Goal: Task Accomplishment & Management: Complete application form

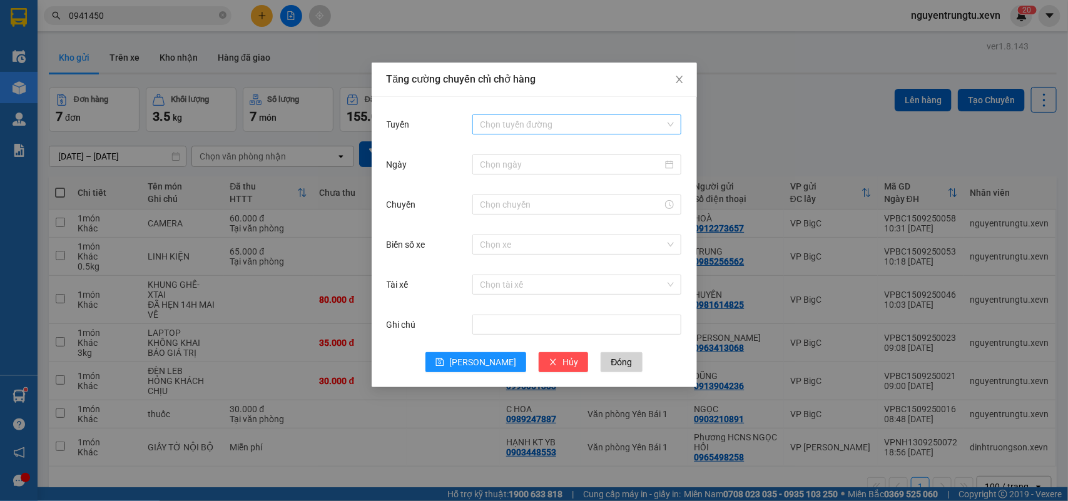
click at [551, 116] on input "Tuyến" at bounding box center [572, 124] width 185 height 19
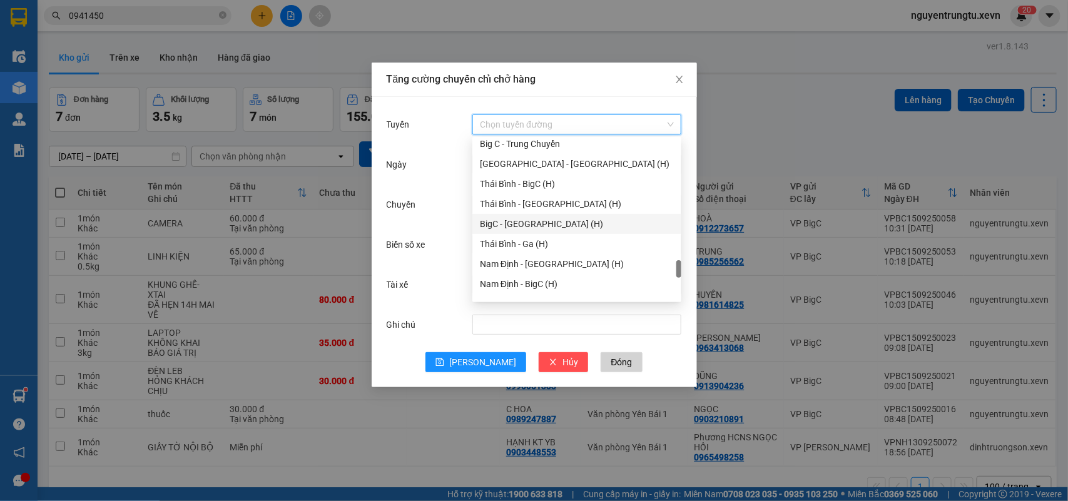
scroll to position [1641, 0]
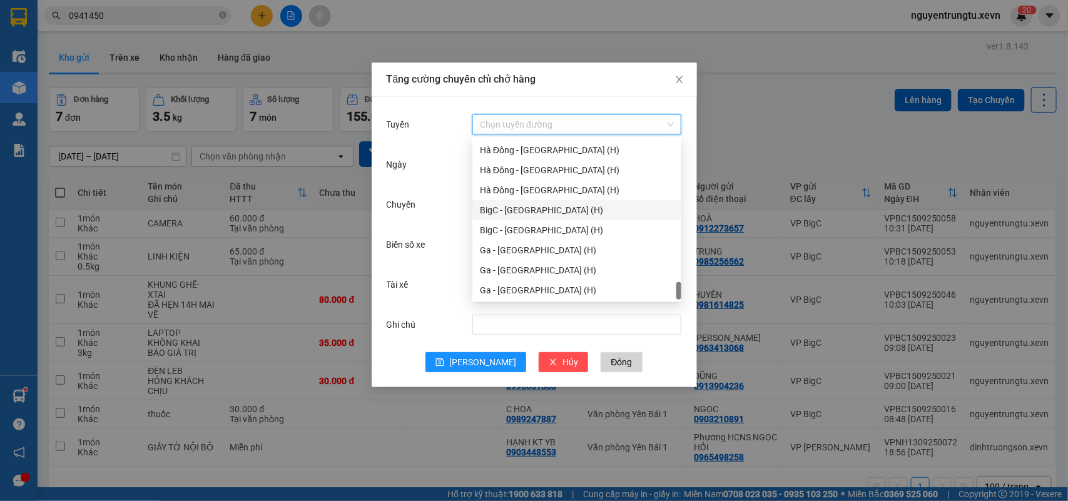
click at [546, 207] on div "BigC - [GEOGRAPHIC_DATA] (H)" at bounding box center [577, 210] width 194 height 14
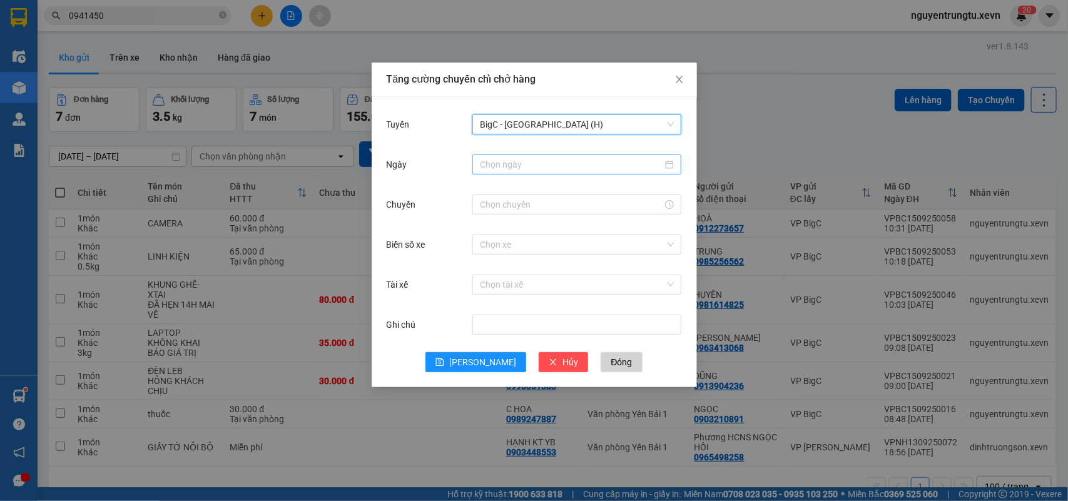
click at [561, 166] on input "Ngày" at bounding box center [571, 165] width 183 height 14
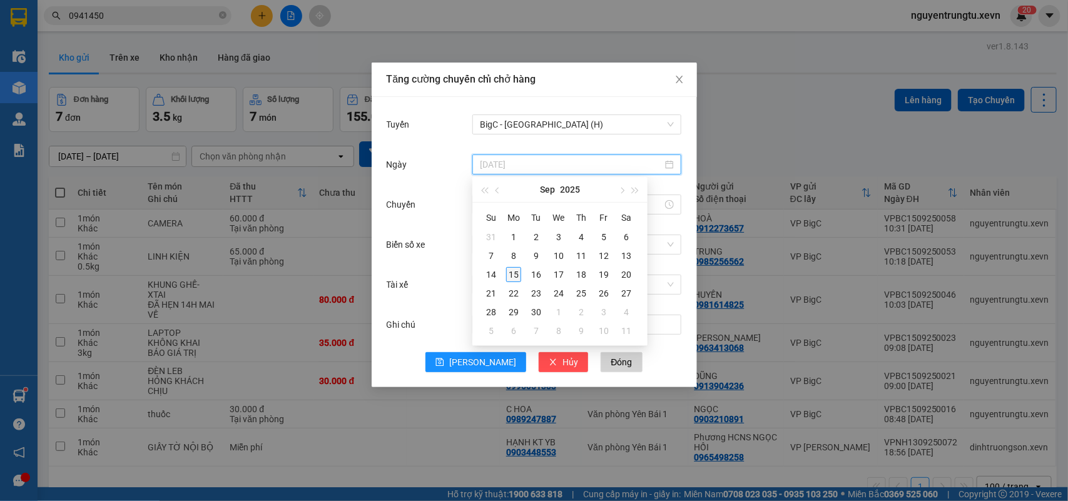
type input "[DATE]"
click at [512, 275] on div "15" at bounding box center [513, 274] width 15 height 15
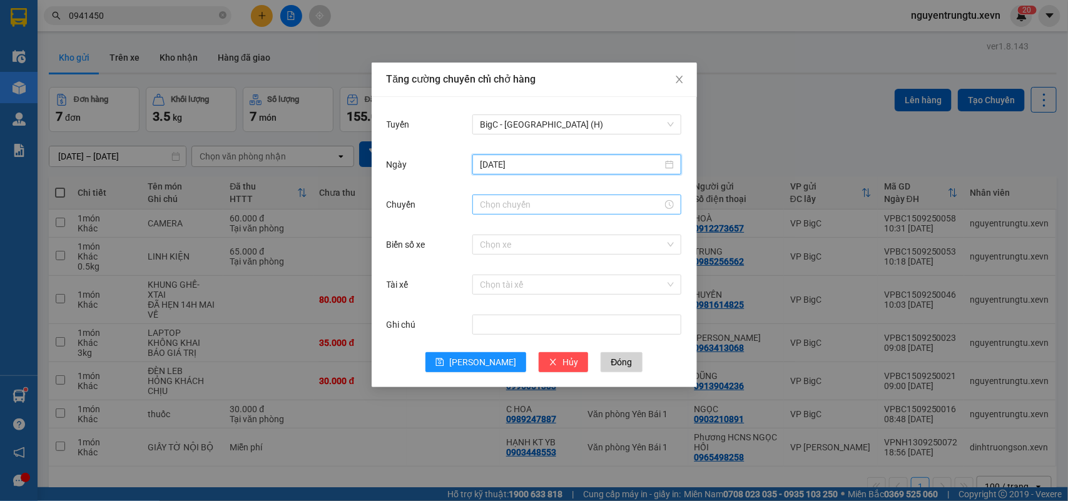
click at [520, 198] on input "Chuyến" at bounding box center [571, 205] width 183 height 14
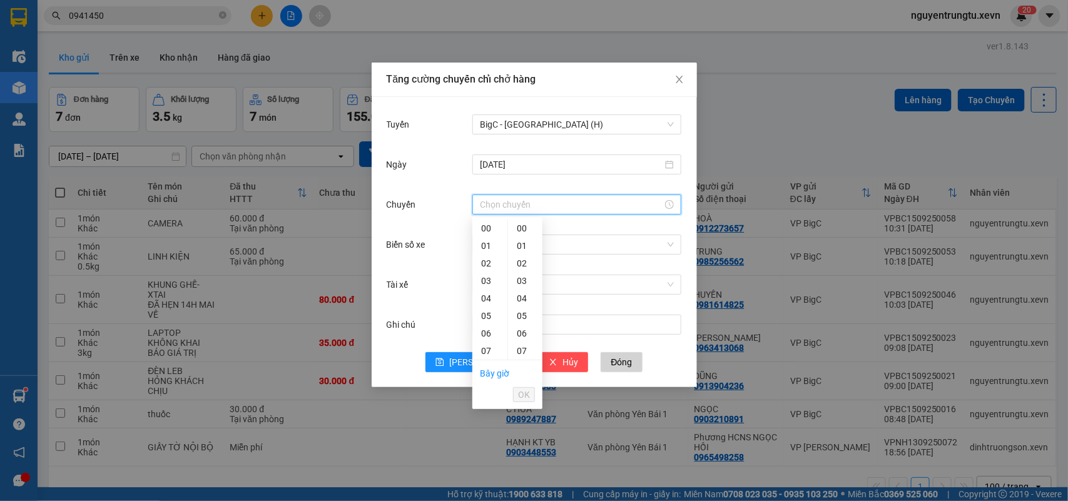
click at [486, 430] on div "12" at bounding box center [489, 439] width 35 height 18
click at [489, 447] on div "13" at bounding box center [489, 456] width 35 height 18
click at [521, 314] on div "05" at bounding box center [525, 316] width 34 height 18
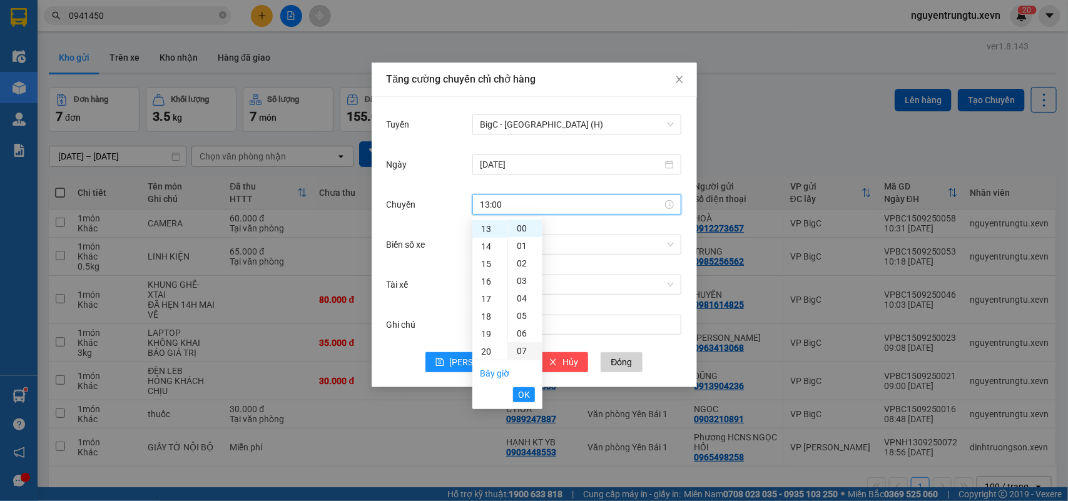
type input "13:05"
click at [522, 394] on span "OK" at bounding box center [524, 395] width 12 height 14
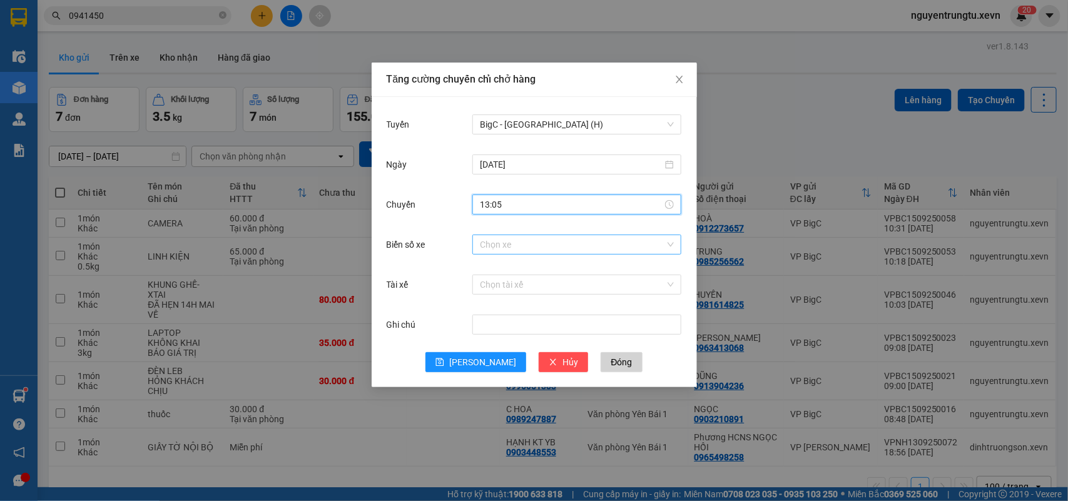
click at [582, 241] on input "Biển số xe" at bounding box center [572, 244] width 185 height 19
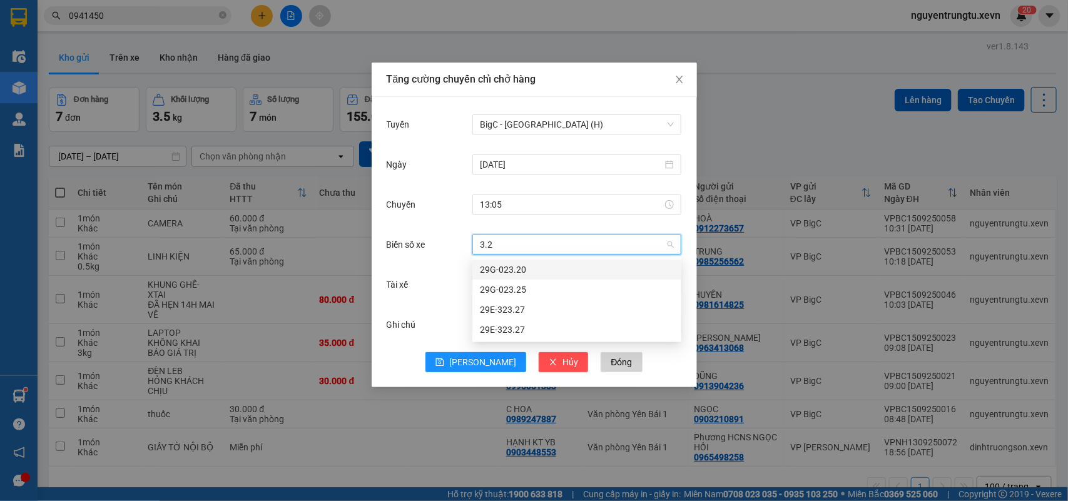
type input "3.27"
click at [532, 265] on div "29E-323.27" at bounding box center [577, 270] width 194 height 14
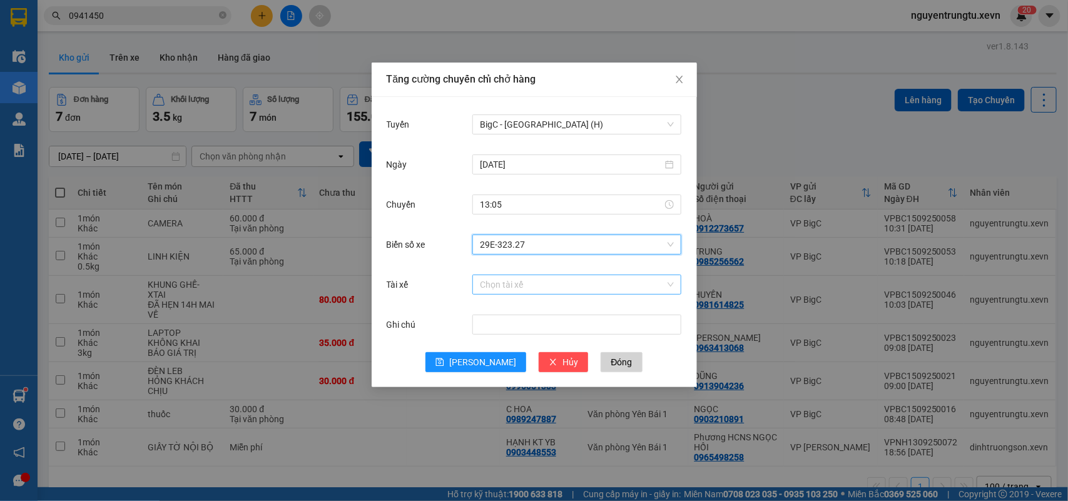
click at [534, 283] on input "Tài xế" at bounding box center [572, 284] width 185 height 19
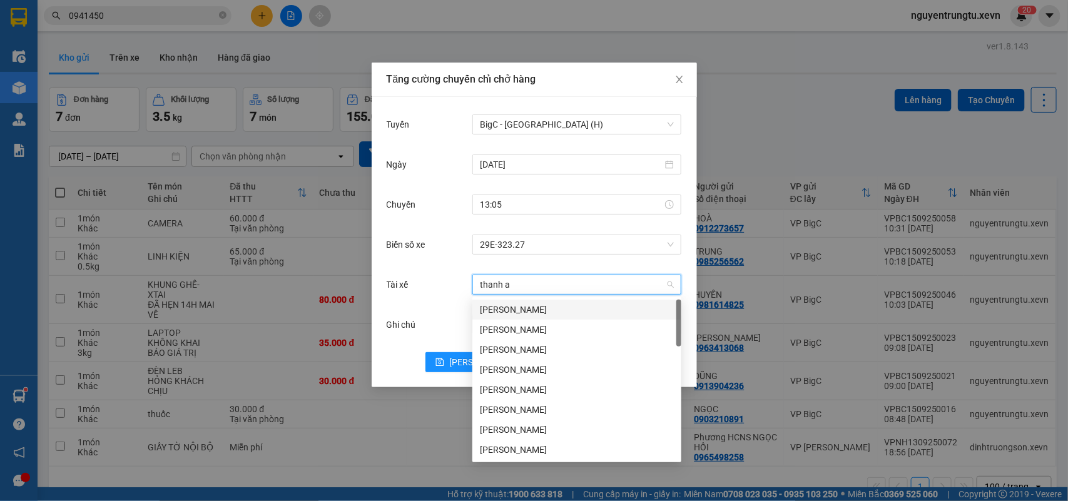
type input "thanh an"
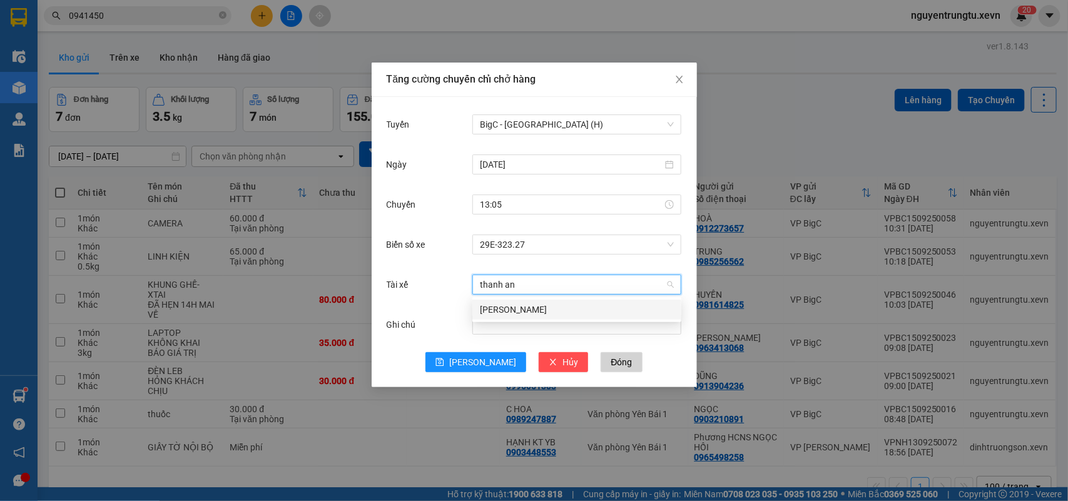
click at [540, 312] on div "[PERSON_NAME]" at bounding box center [577, 310] width 194 height 14
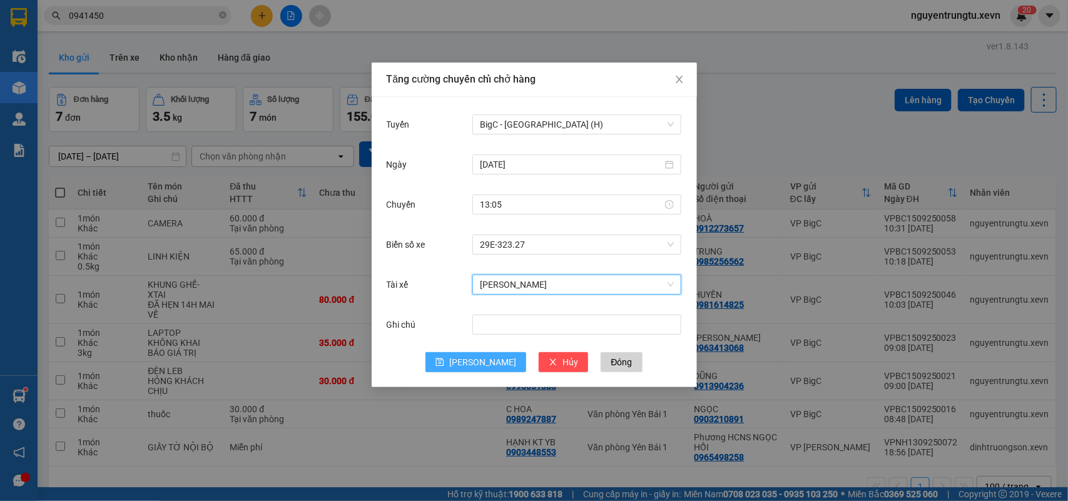
click at [480, 370] on button "[PERSON_NAME]" at bounding box center [475, 362] width 101 height 20
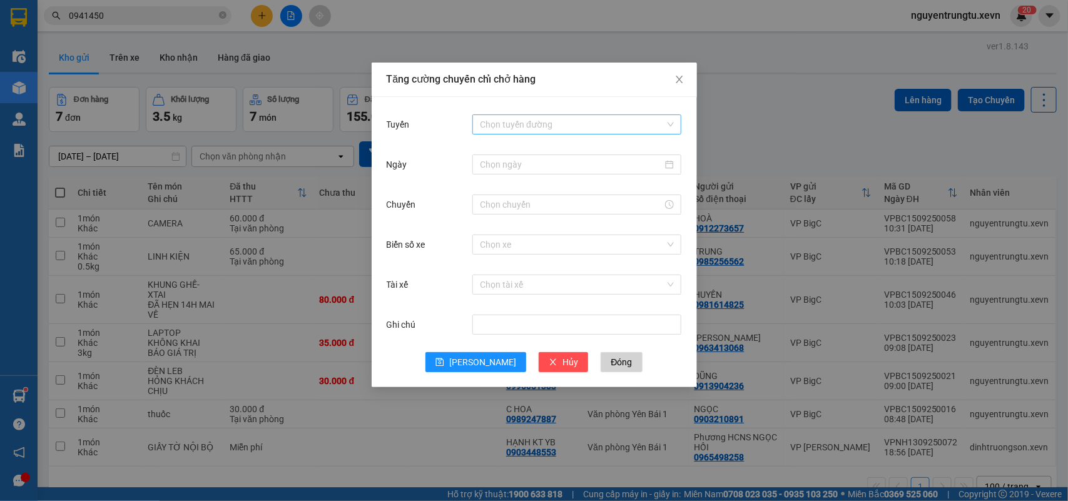
click at [544, 120] on input "Tuyến" at bounding box center [572, 124] width 185 height 19
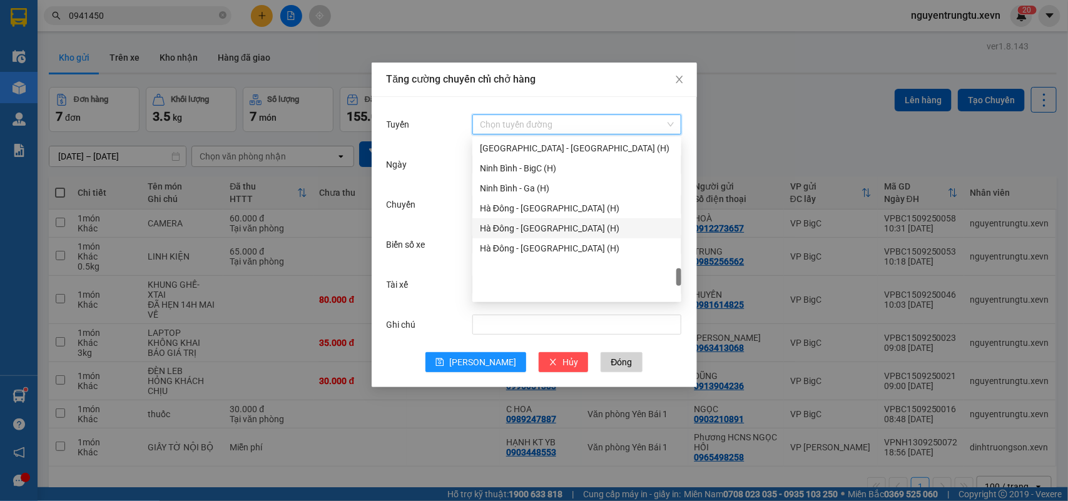
scroll to position [1407, 0]
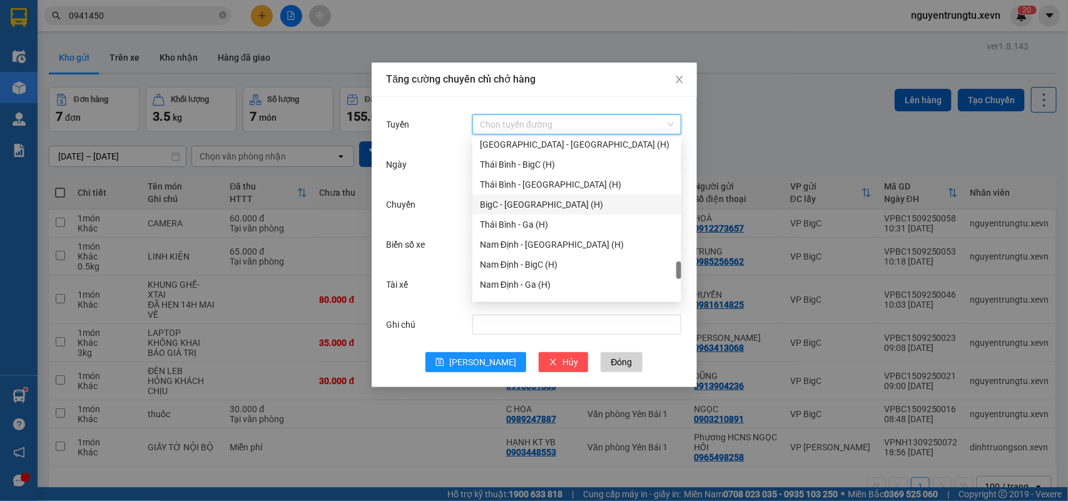
click at [548, 206] on div "BigC - [GEOGRAPHIC_DATA] (H)" at bounding box center [577, 205] width 194 height 14
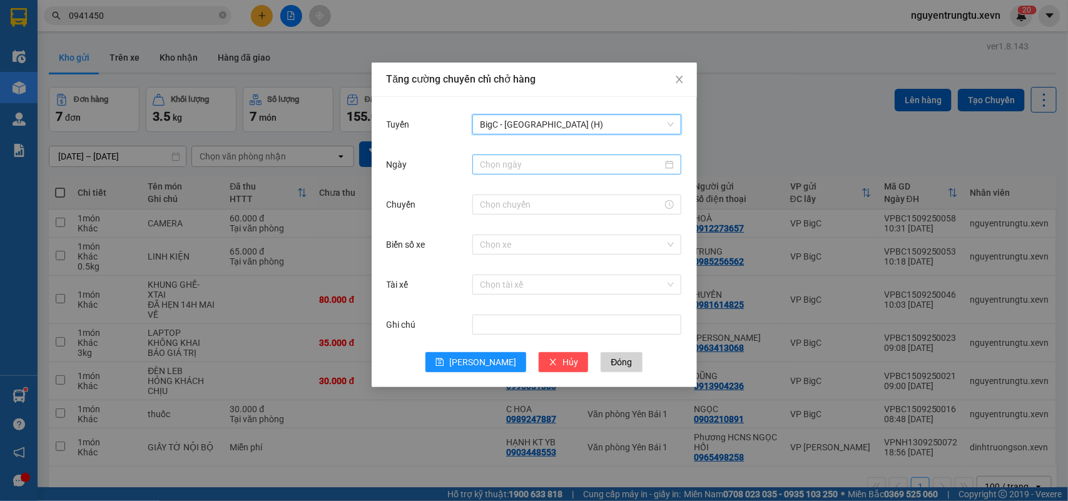
click at [551, 160] on input "Ngày" at bounding box center [571, 165] width 183 height 14
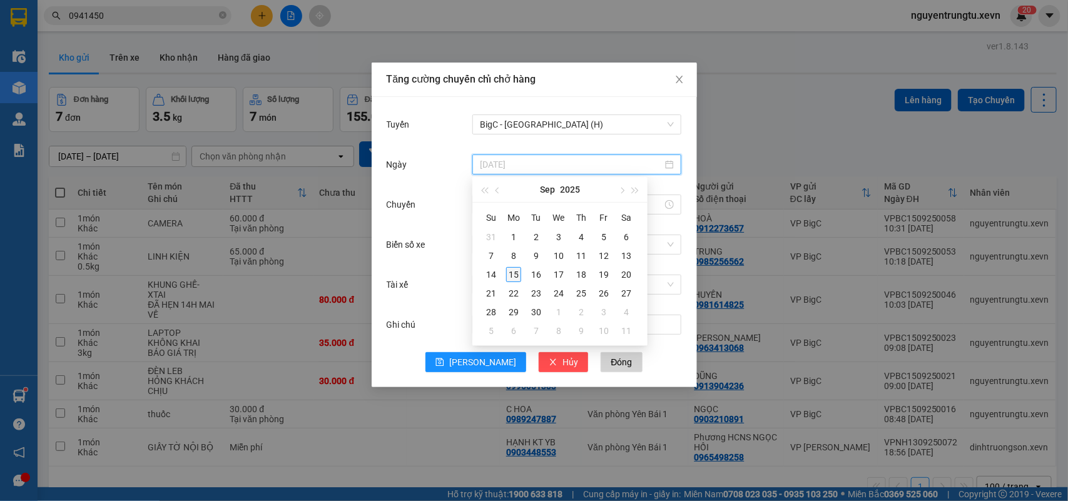
type input "[DATE]"
click at [511, 272] on div "15" at bounding box center [513, 274] width 15 height 15
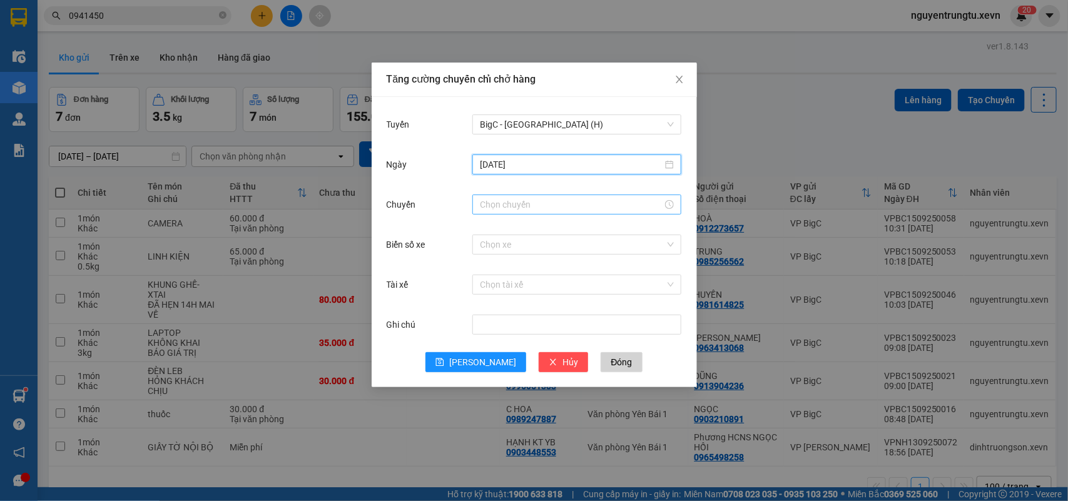
click at [509, 205] on input "Chuyến" at bounding box center [571, 205] width 183 height 14
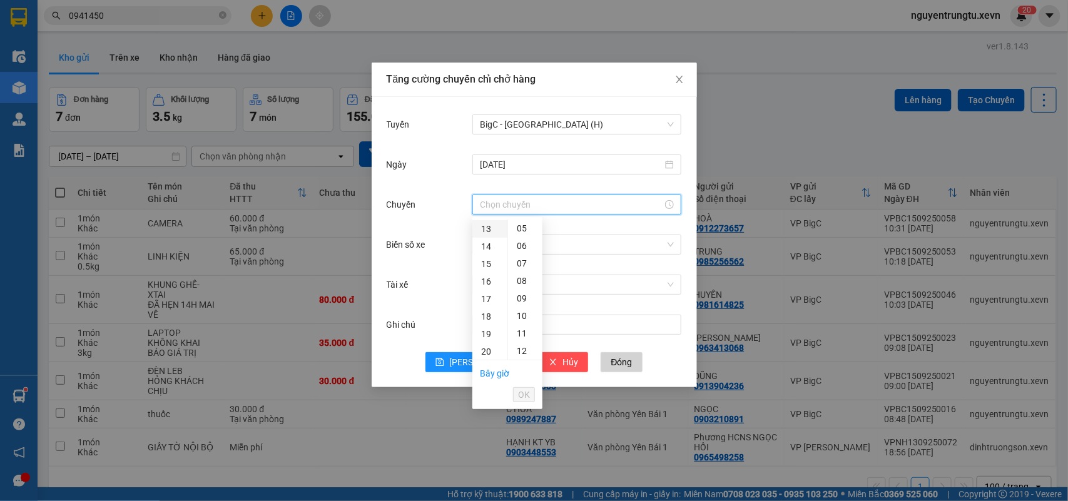
click at [485, 230] on div "13" at bounding box center [489, 229] width 35 height 18
click at [526, 316] on div "05" at bounding box center [525, 316] width 34 height 18
type input "13:05"
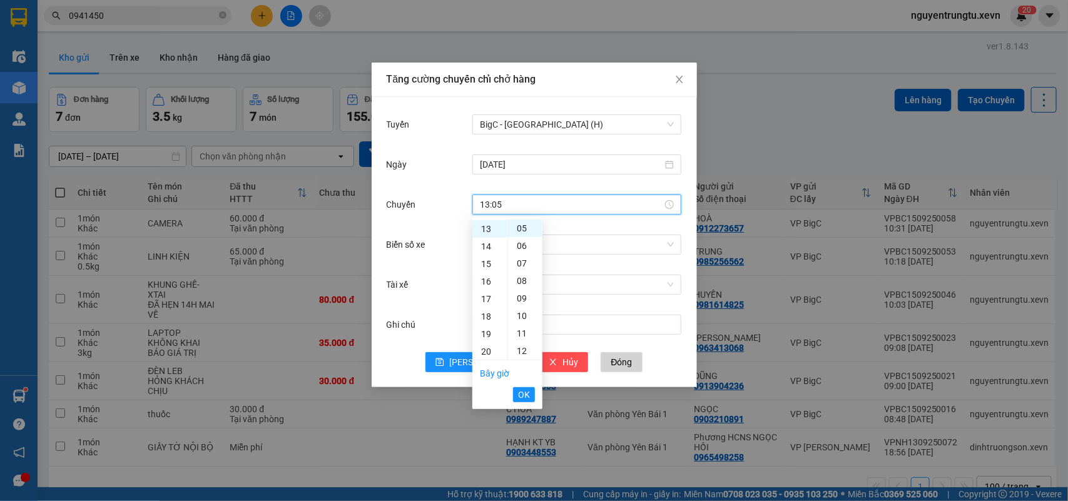
drag, startPoint x: 524, startPoint y: 398, endPoint x: 546, endPoint y: 349, distance: 53.8
click at [522, 396] on span "OK" at bounding box center [524, 395] width 12 height 14
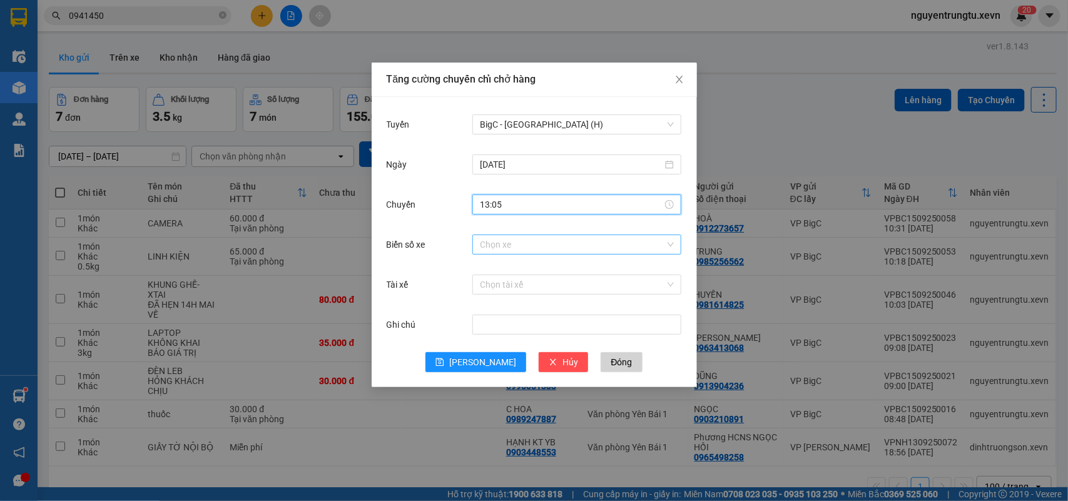
click at [585, 248] on input "Biển số xe" at bounding box center [572, 244] width 185 height 19
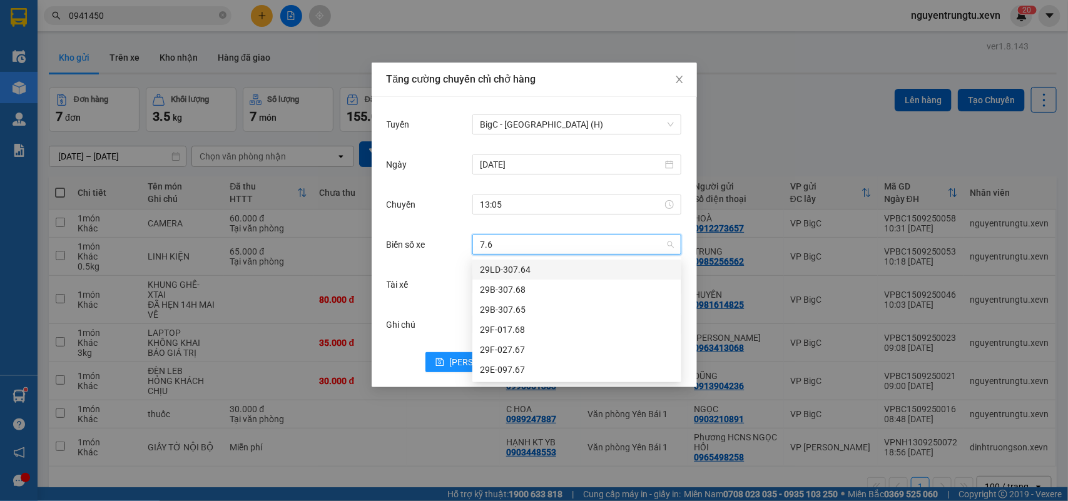
type input "7.67"
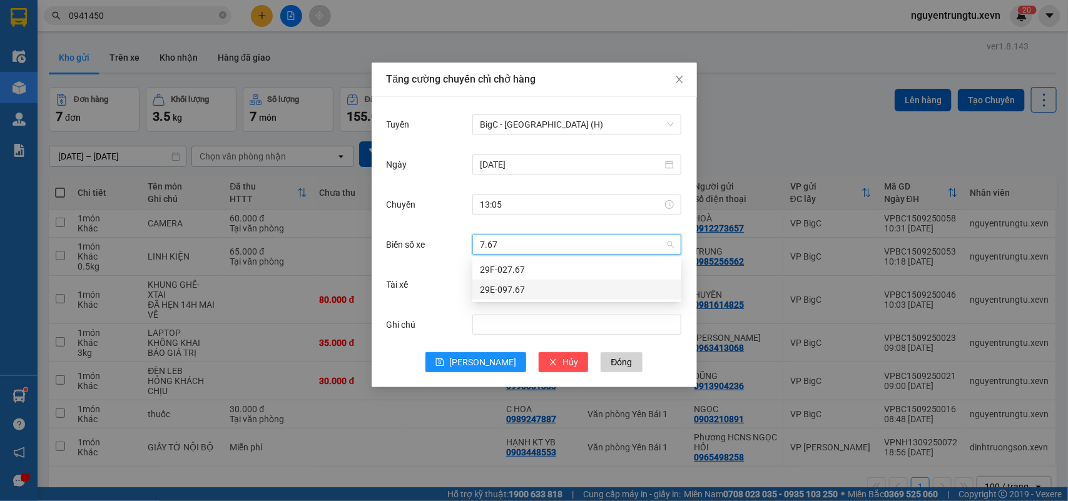
click at [507, 285] on div "29E-097.67" at bounding box center [577, 290] width 194 height 14
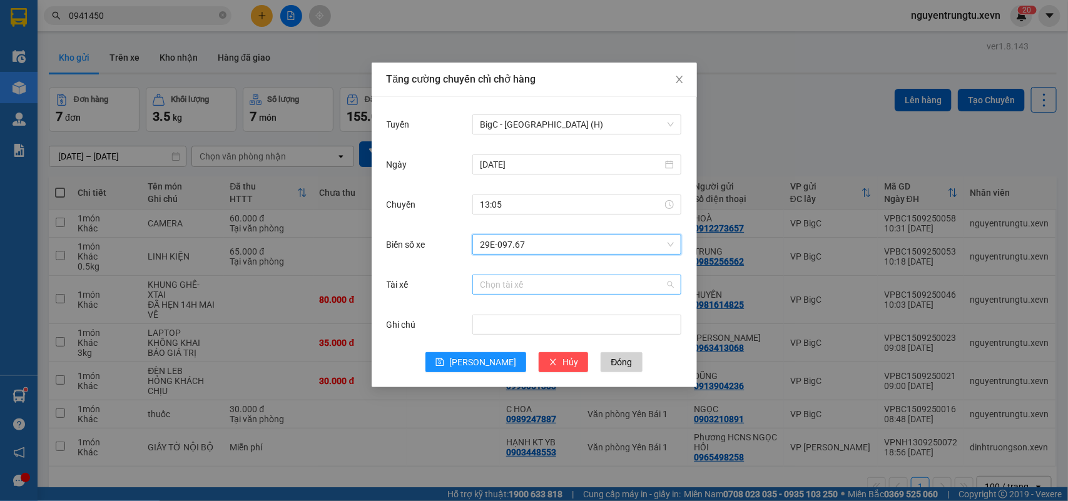
click at [512, 287] on input "Tài xế" at bounding box center [572, 284] width 185 height 19
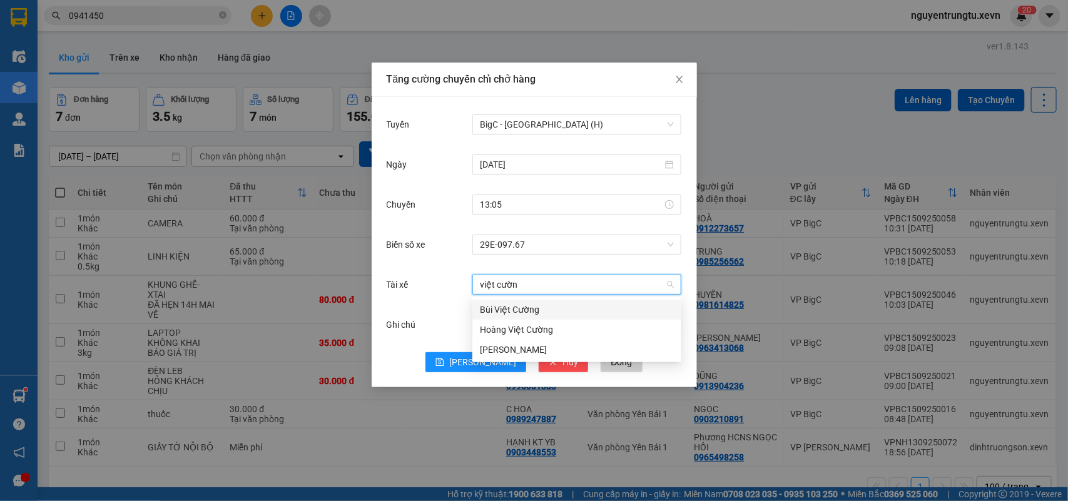
type input "việt cường"
click at [494, 350] on div "[PERSON_NAME]" at bounding box center [577, 350] width 194 height 14
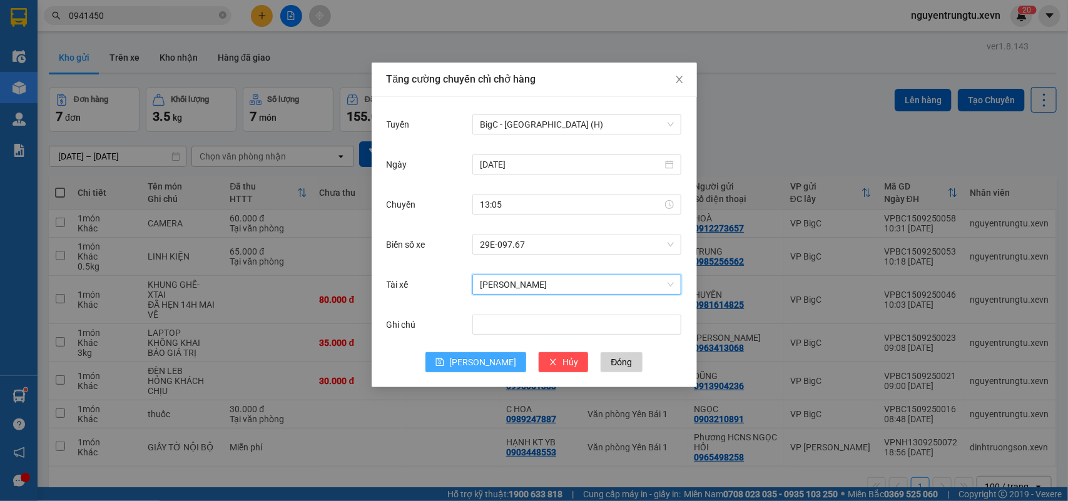
click at [471, 364] on button "[PERSON_NAME]" at bounding box center [475, 362] width 101 height 20
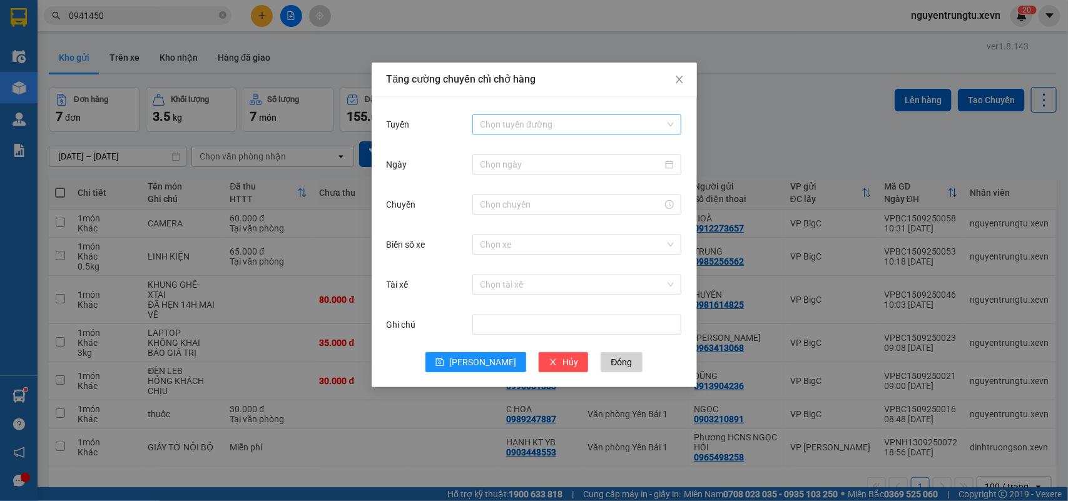
click at [495, 130] on input "Tuyến" at bounding box center [572, 124] width 185 height 19
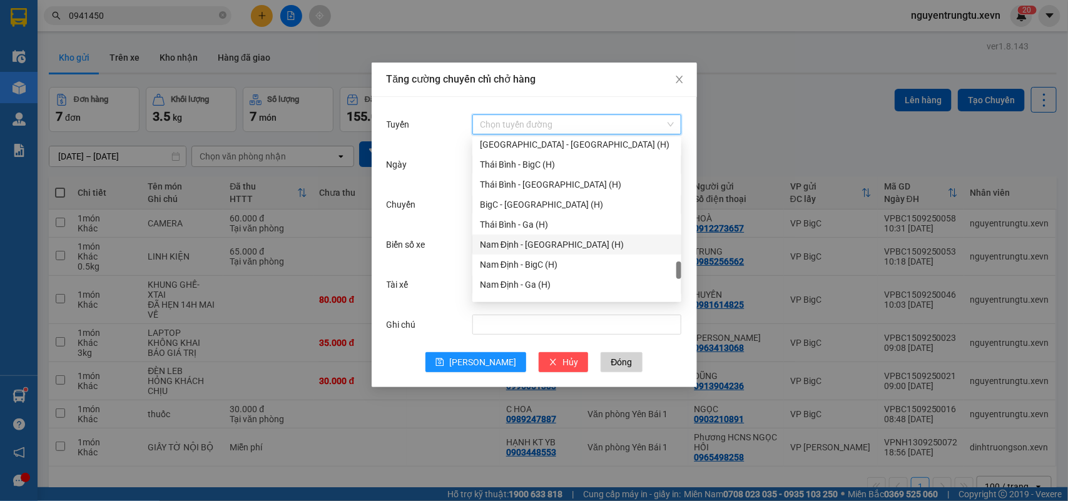
scroll to position [1641, 0]
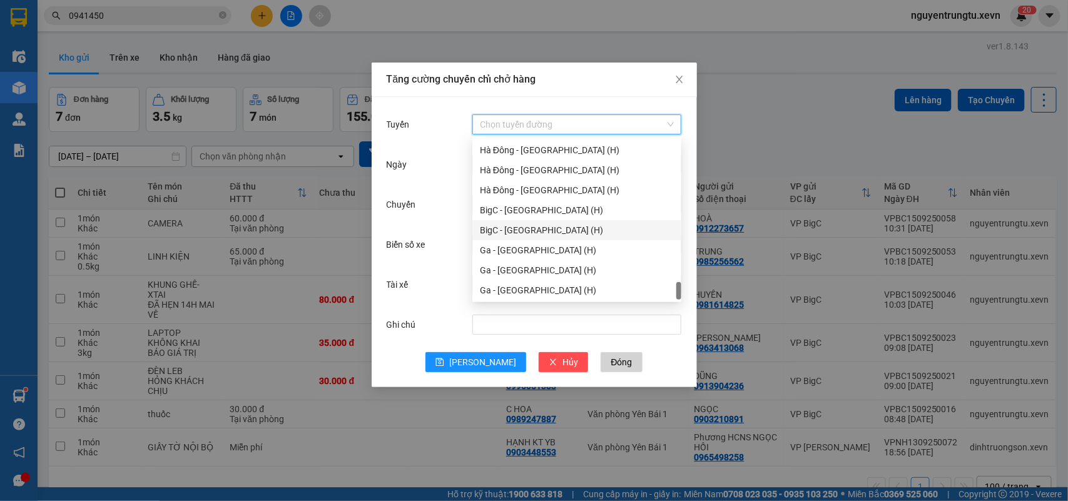
click at [532, 228] on div "BigC - [GEOGRAPHIC_DATA] (H)" at bounding box center [577, 230] width 194 height 14
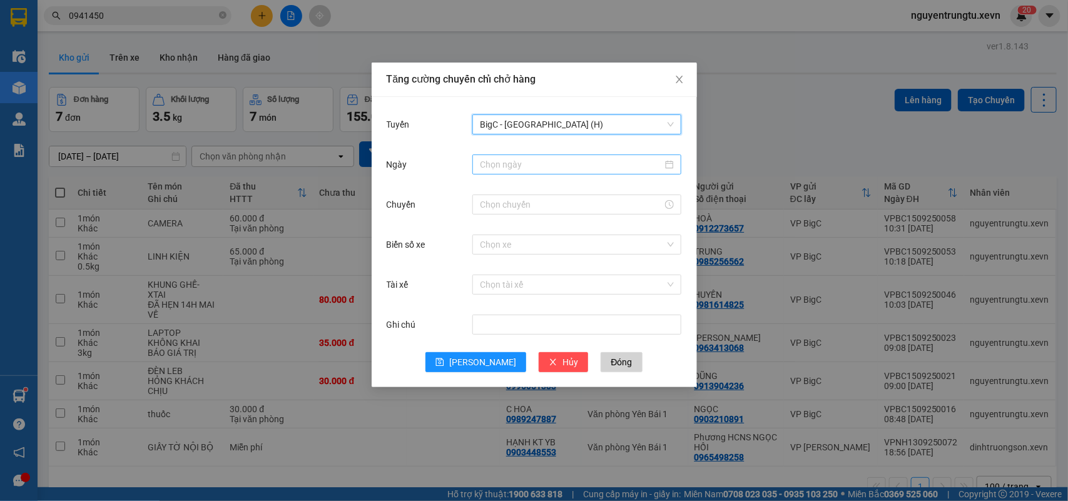
click at [557, 161] on input "Ngày" at bounding box center [571, 165] width 183 height 14
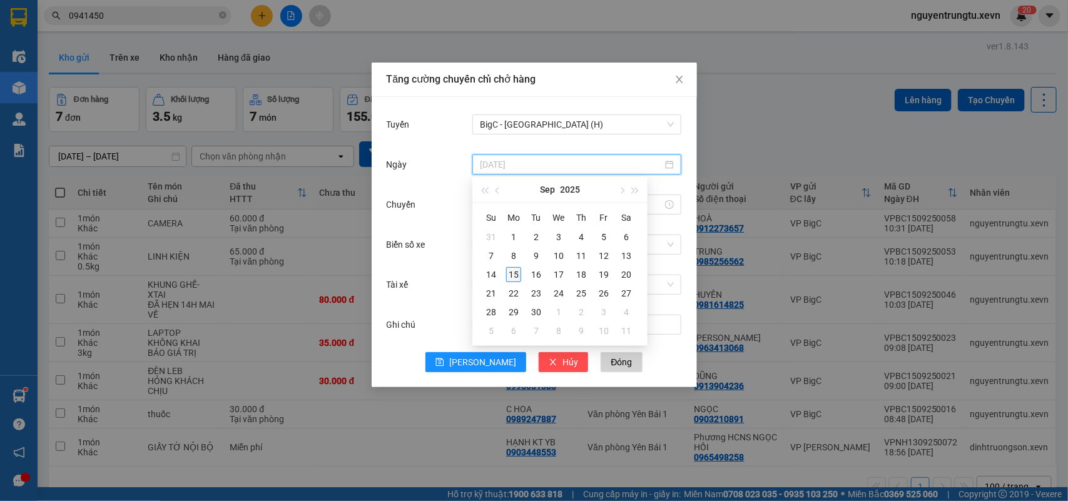
type input "[DATE]"
click at [508, 273] on div "15" at bounding box center [513, 274] width 15 height 15
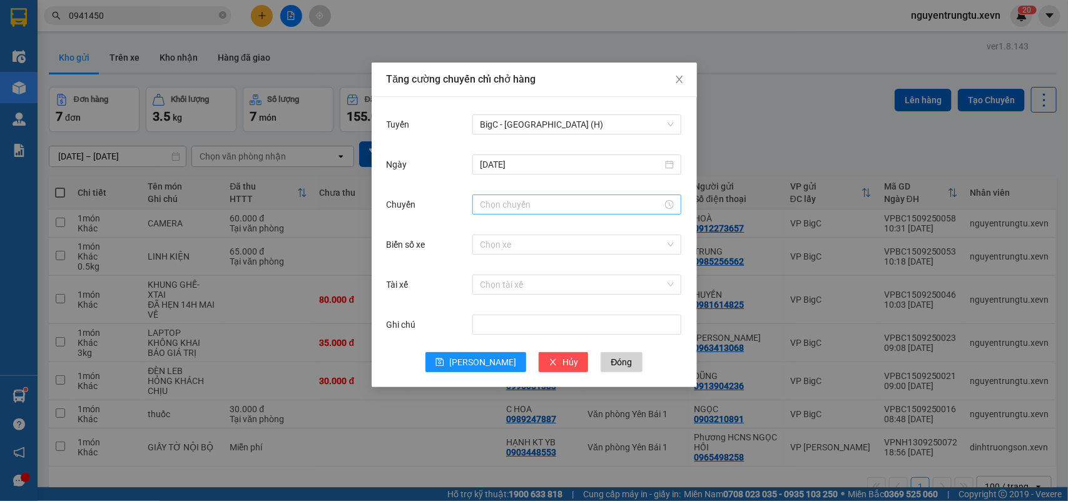
click at [513, 213] on div at bounding box center [576, 205] width 209 height 20
click at [482, 227] on div "13" at bounding box center [489, 229] width 35 height 18
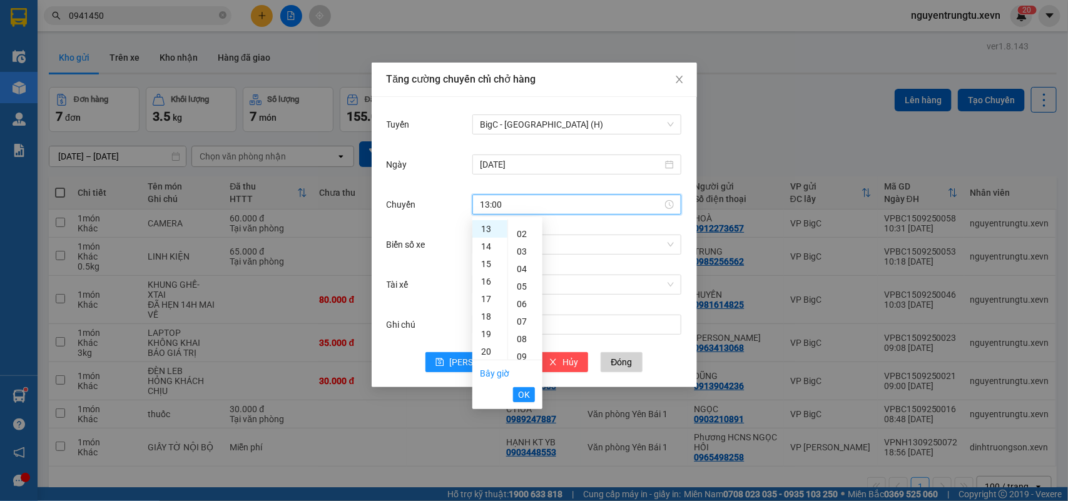
scroll to position [0, 0]
click at [516, 312] on div "05" at bounding box center [525, 316] width 34 height 18
type input "13:05"
click at [521, 402] on li "OK" at bounding box center [524, 394] width 22 height 21
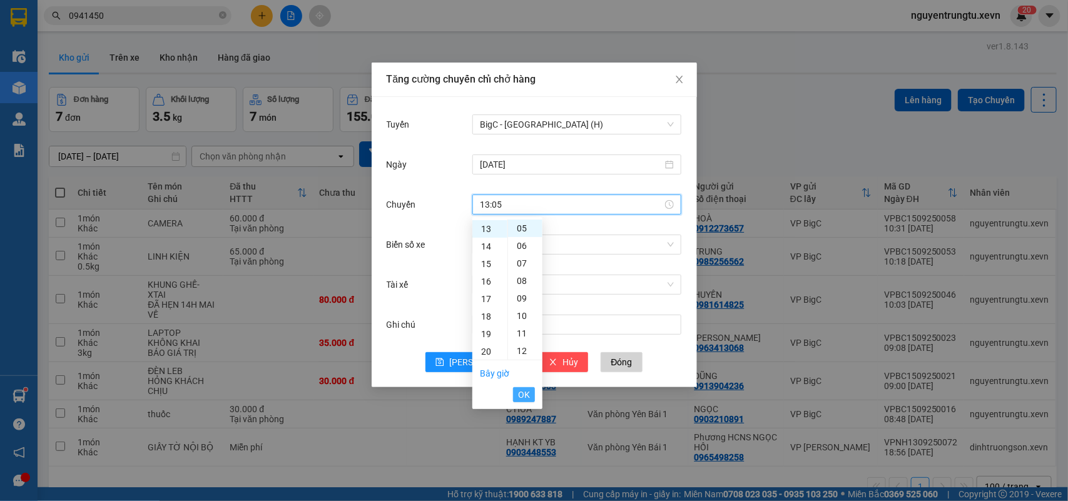
click at [521, 389] on span "OK" at bounding box center [524, 395] width 12 height 14
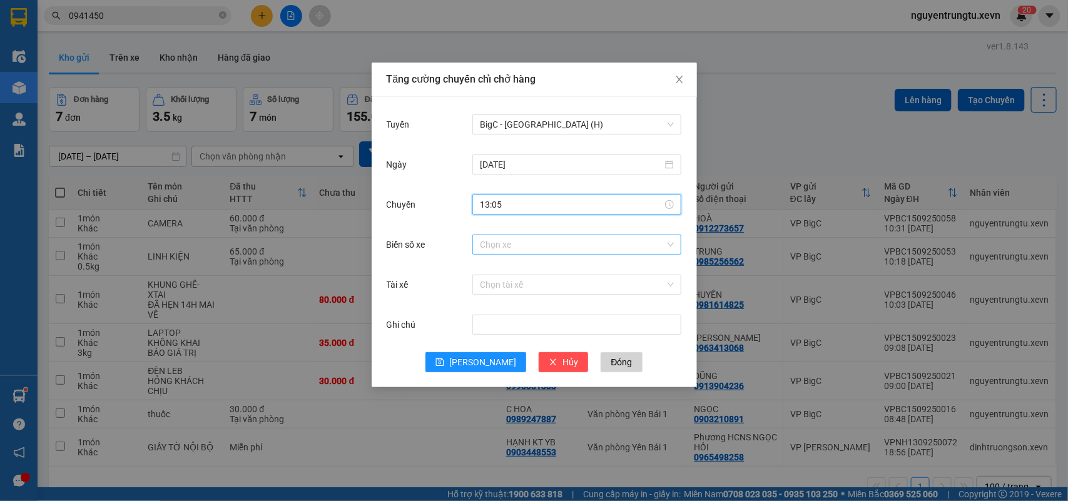
click at [521, 244] on input "Biển số xe" at bounding box center [572, 244] width 185 height 19
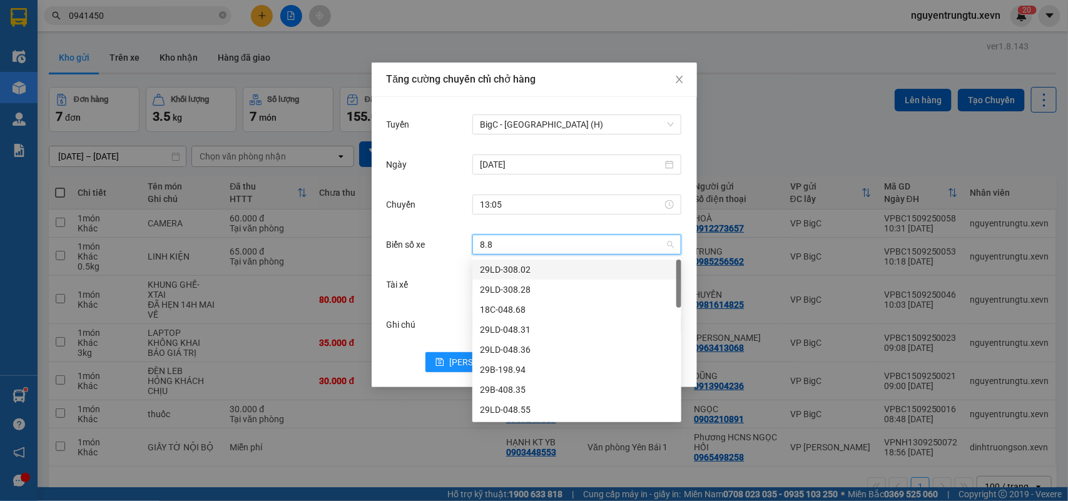
type input "8.88"
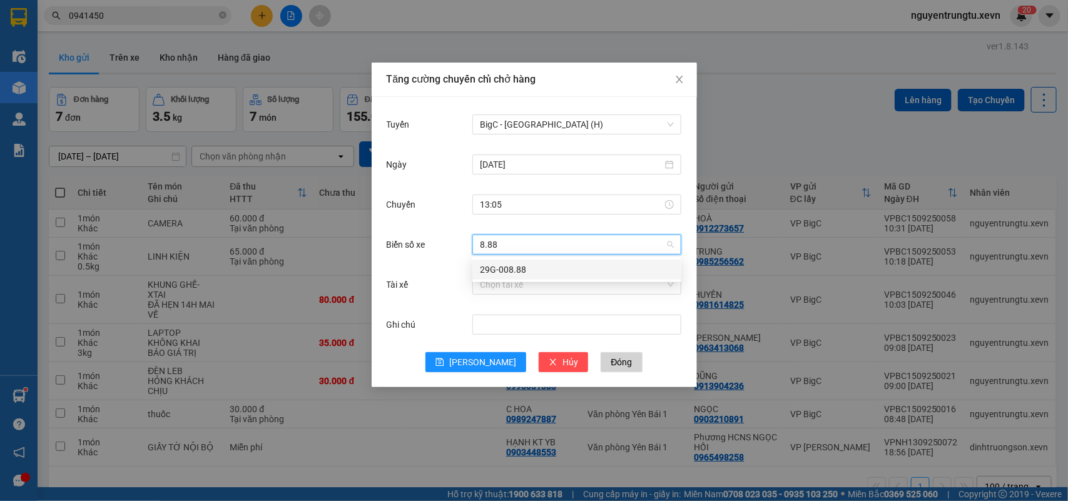
click at [517, 268] on div "29G-008.88" at bounding box center [577, 270] width 194 height 14
click at [517, 276] on input "Tài xế" at bounding box center [572, 284] width 185 height 19
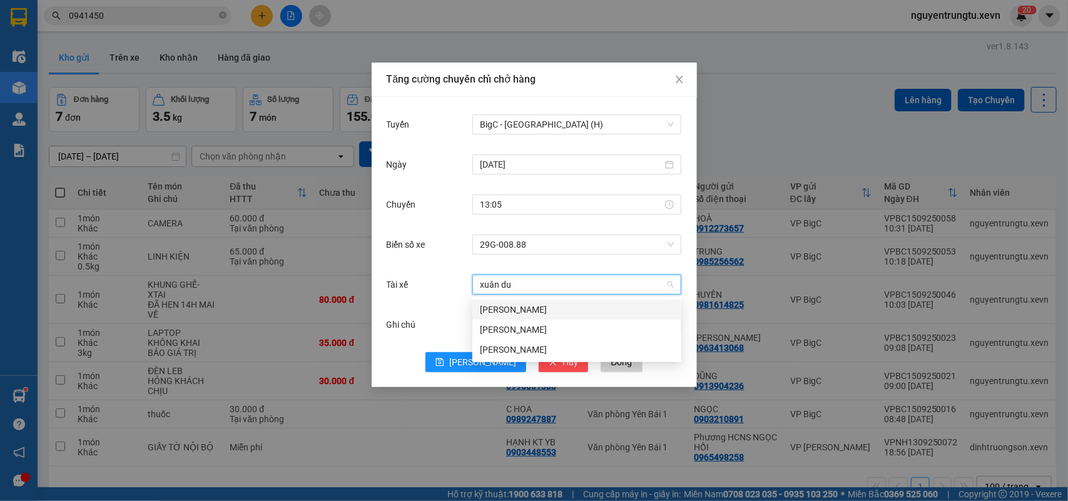
type input "[PERSON_NAME]"
click at [536, 310] on div "[PERSON_NAME]" at bounding box center [577, 310] width 194 height 14
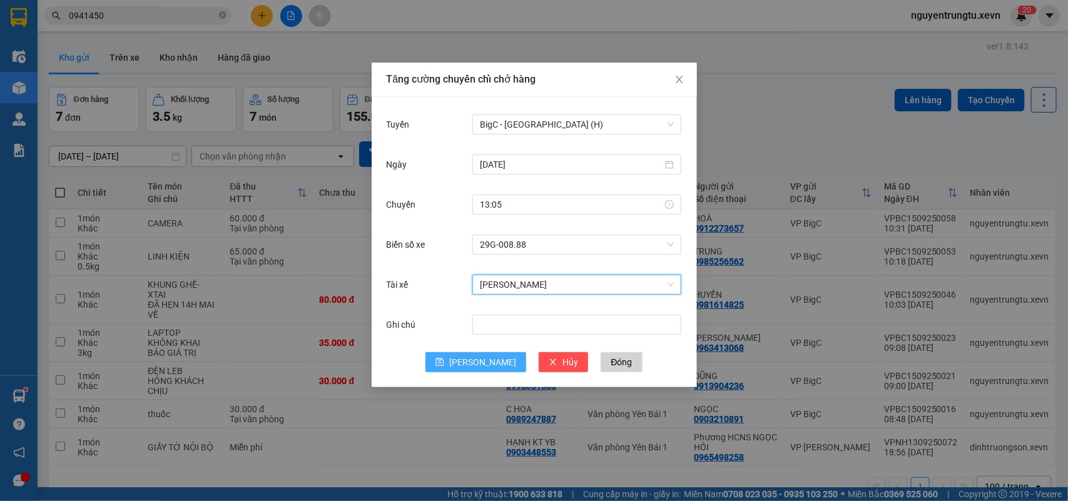
click at [489, 354] on button "[PERSON_NAME]" at bounding box center [475, 362] width 101 height 20
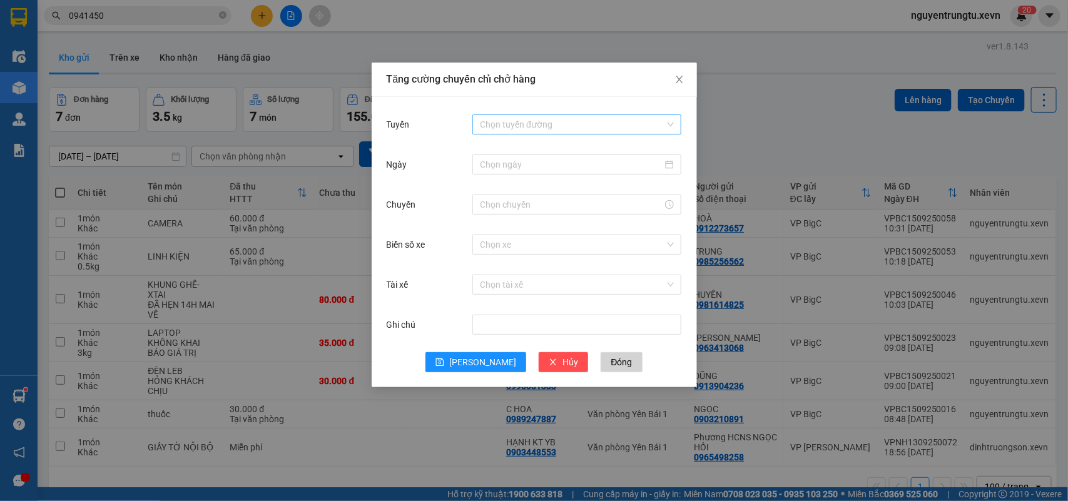
click at [532, 122] on input "Tuyến" at bounding box center [572, 124] width 185 height 19
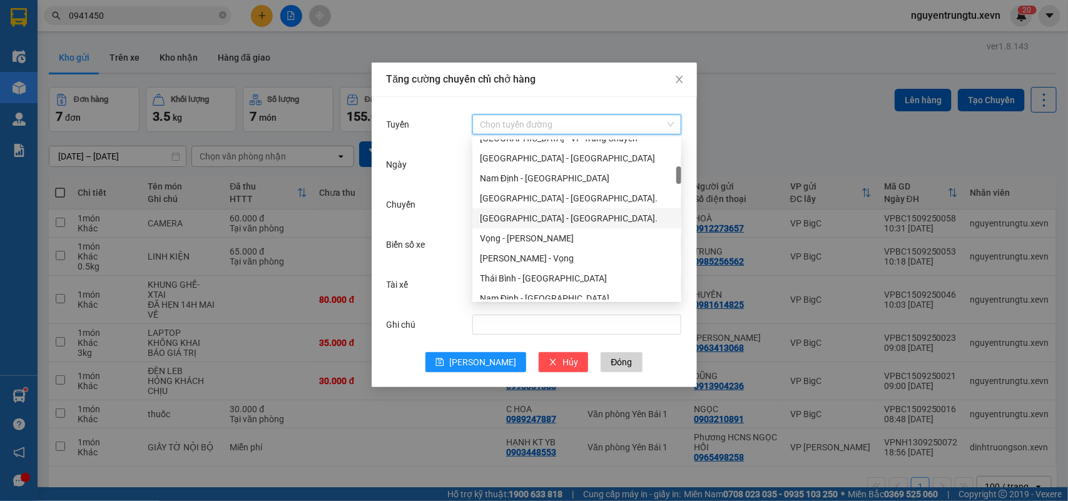
scroll to position [0, 0]
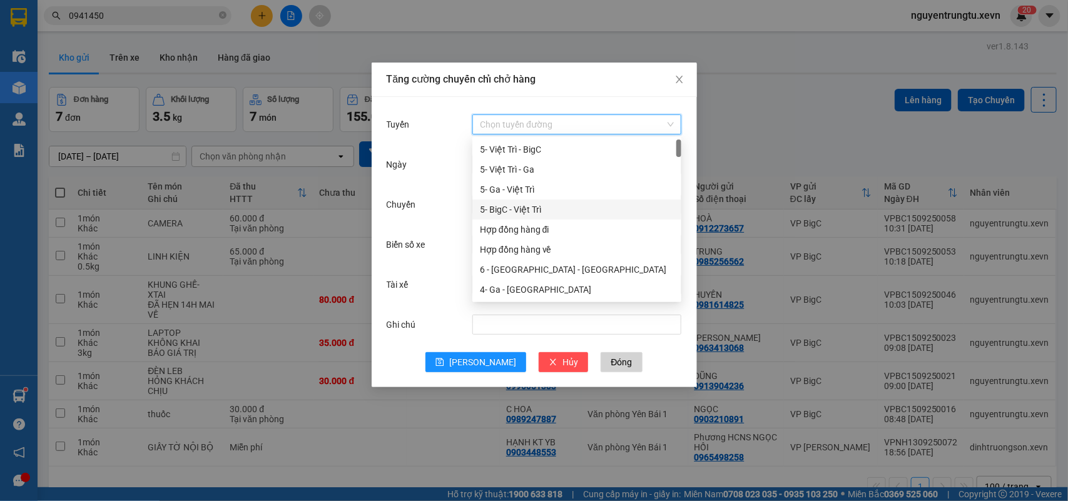
click at [539, 214] on div "5- BigC - Việt Trì" at bounding box center [577, 210] width 194 height 14
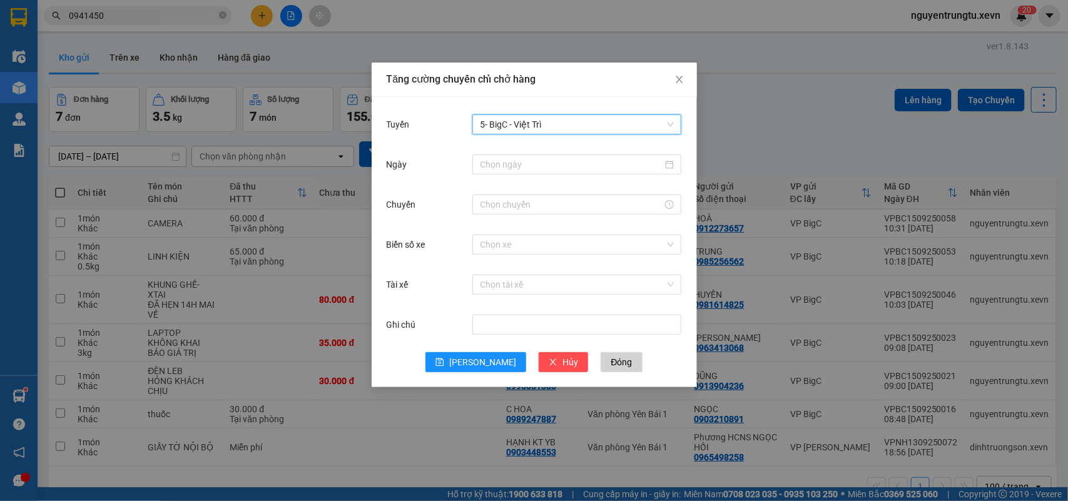
click at [553, 151] on div "Tuyến 5- BigC - Việt Trì 5- BigC - Việt Trì" at bounding box center [534, 132] width 295 height 40
click at [553, 170] on input "Ngày" at bounding box center [571, 165] width 183 height 14
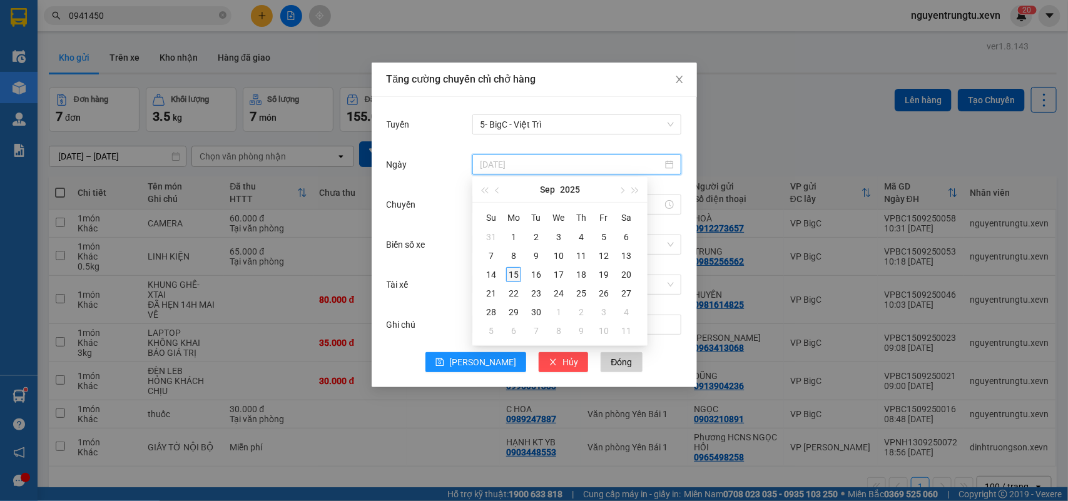
type input "[DATE]"
click at [518, 273] on div "15" at bounding box center [513, 274] width 15 height 15
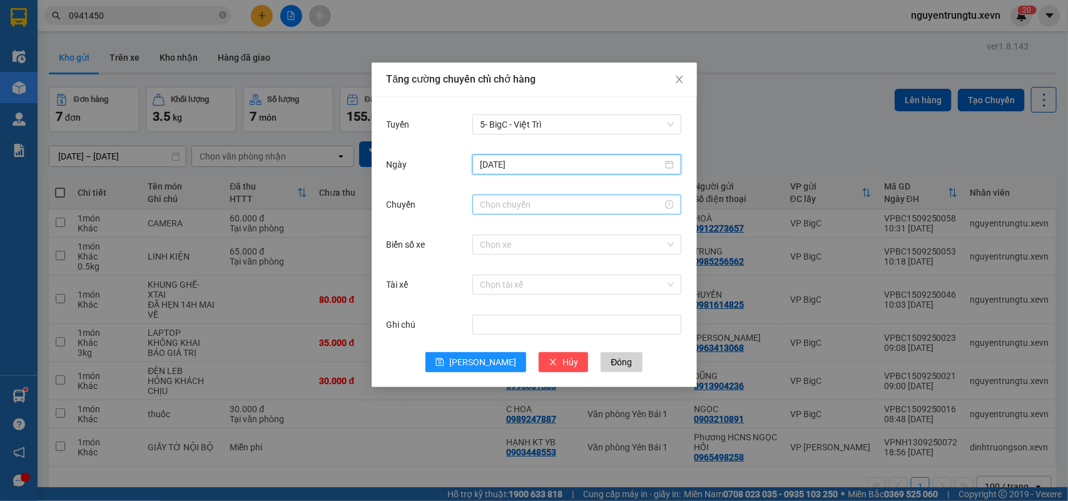
click at [521, 200] on input "Chuyến" at bounding box center [571, 205] width 183 height 14
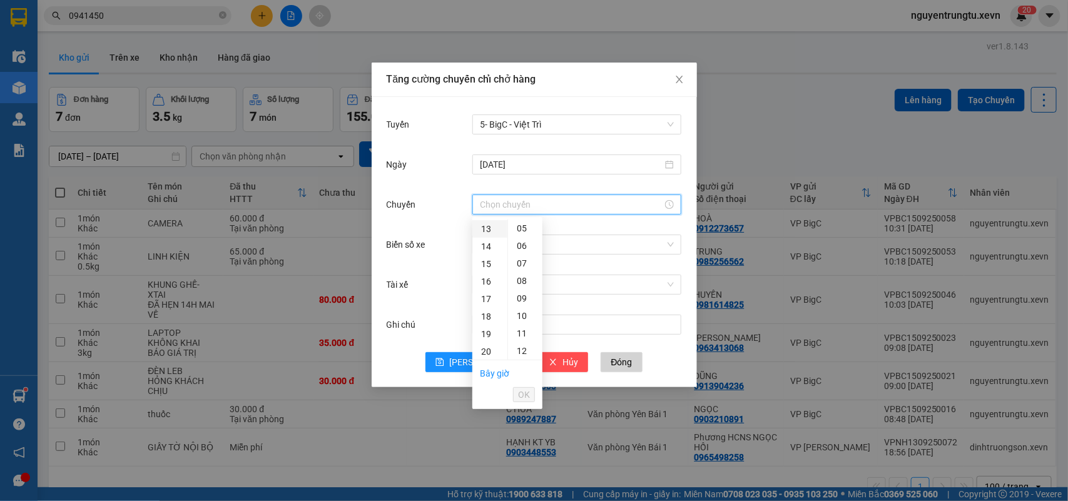
click at [482, 229] on div "13" at bounding box center [489, 229] width 35 height 18
click at [523, 316] on div "05" at bounding box center [525, 316] width 34 height 18
type input "13:05"
click at [518, 393] on span "OK" at bounding box center [524, 395] width 12 height 14
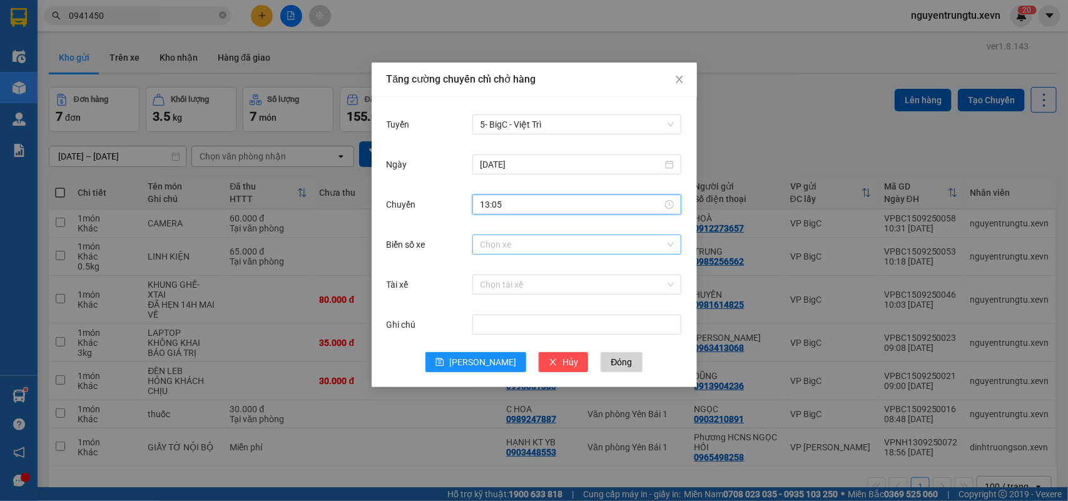
click at [568, 239] on input "Biển số xe" at bounding box center [572, 244] width 185 height 19
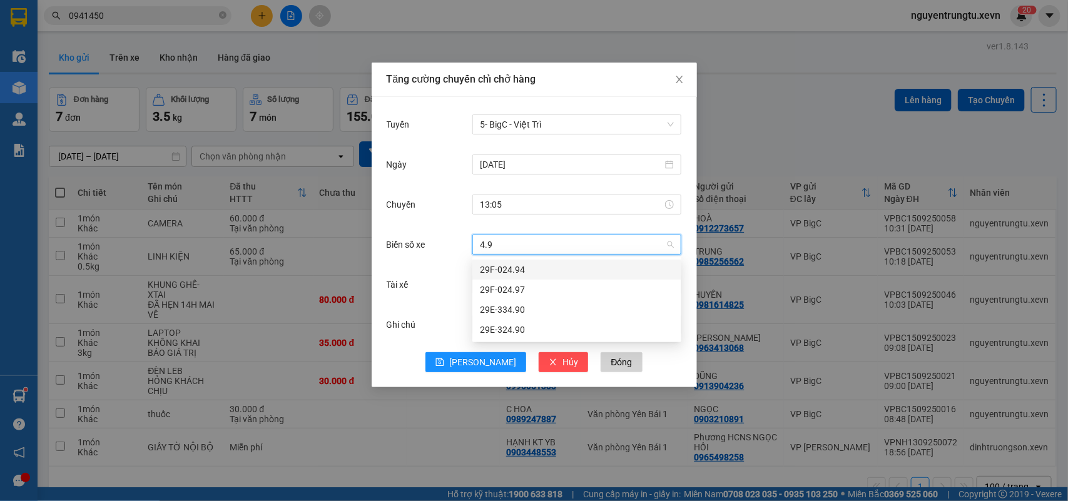
type input "4.94"
click at [544, 268] on div "29F-024.94" at bounding box center [577, 270] width 194 height 14
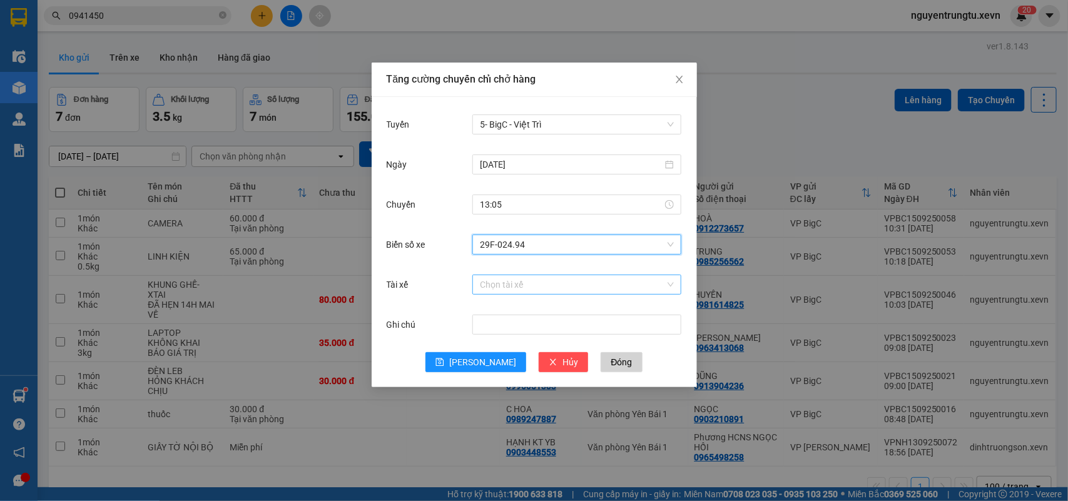
click at [513, 288] on input "Tài xế" at bounding box center [572, 284] width 185 height 19
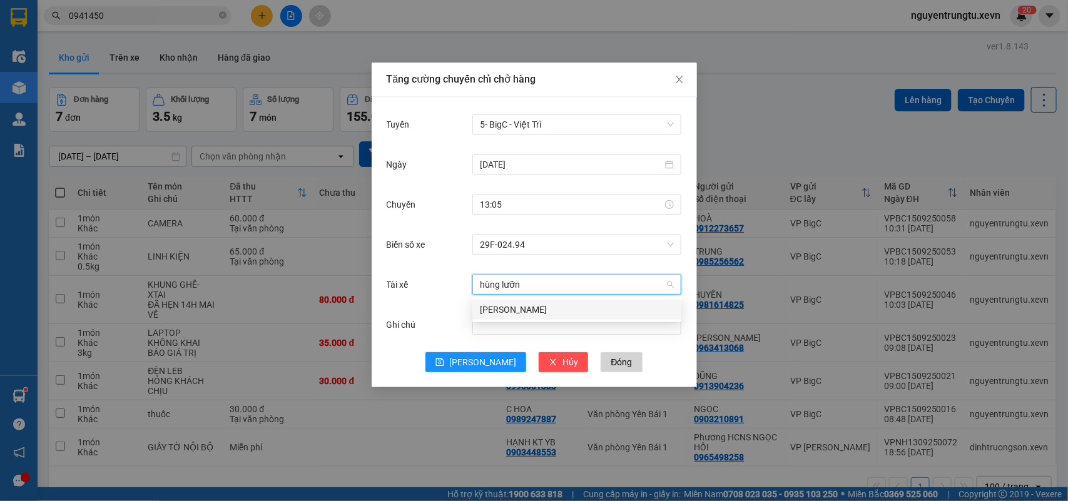
type input "hùng lưỡng"
click at [541, 310] on div "[PERSON_NAME]" at bounding box center [577, 310] width 194 height 14
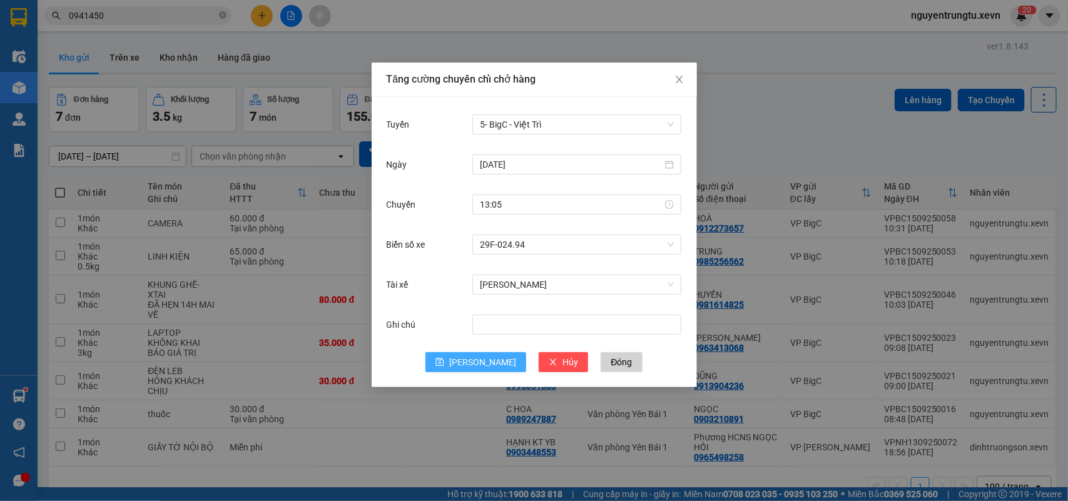
click at [444, 366] on icon "save" at bounding box center [440, 363] width 8 height 8
click at [763, 14] on div "Tăng cường chuyến chỉ chở hàng Tuyến Chọn tuyến đường Ngày Chuyến Biển số xe Ch…" at bounding box center [534, 250] width 1068 height 501
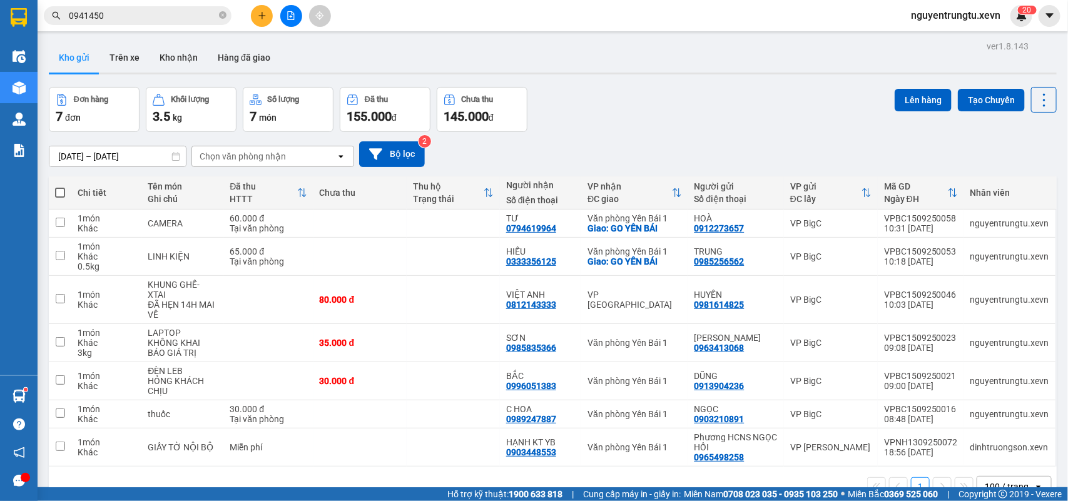
click at [185, 39] on div "ver 1.8.143 Kho gửi Trên xe Kho nhận Hàng đã giao Đơn hàng 7 đơn Khối lượng 3.5…" at bounding box center [553, 288] width 1018 height 501
click at [179, 50] on button "Kho nhận" at bounding box center [179, 58] width 58 height 30
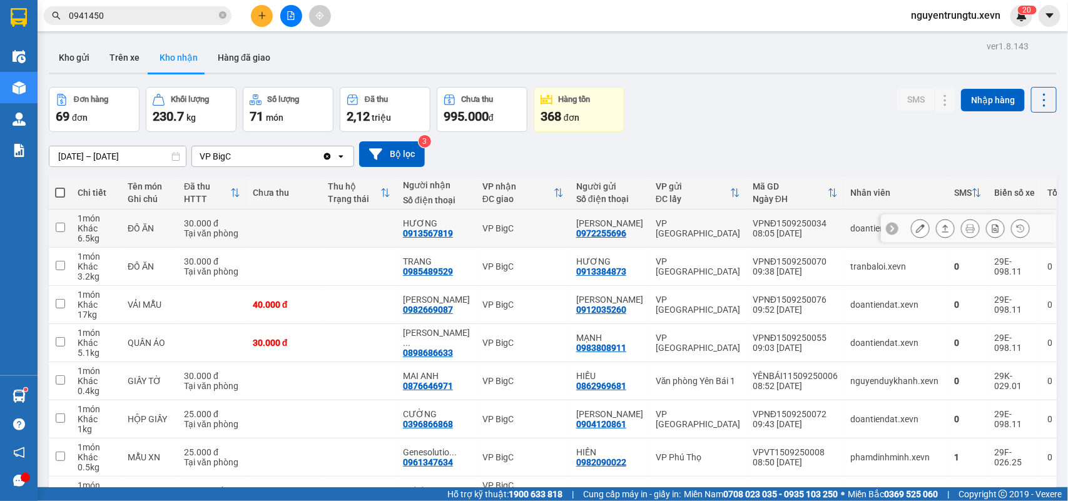
click at [702, 230] on div "VP [GEOGRAPHIC_DATA]" at bounding box center [698, 228] width 84 height 20
checkbox input "true"
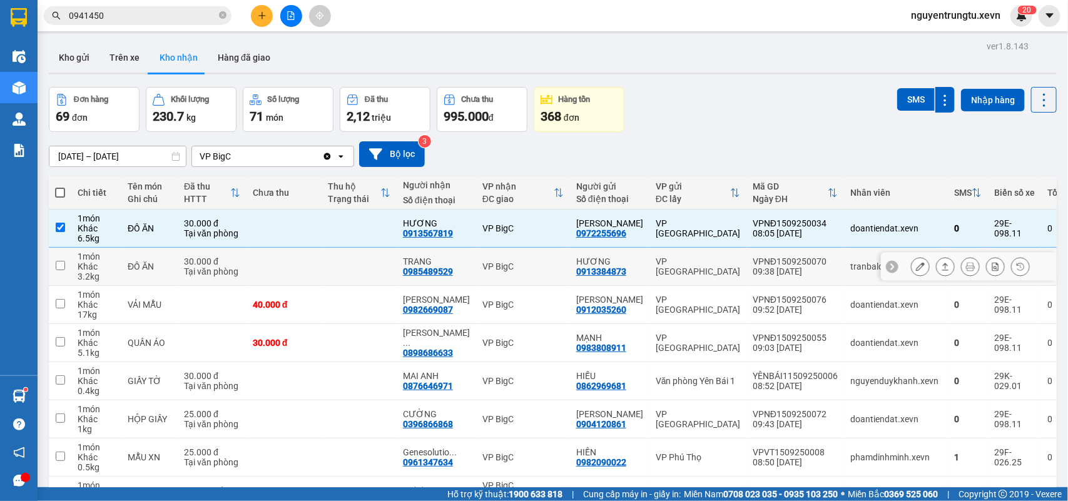
click at [706, 261] on td "VP [GEOGRAPHIC_DATA]" at bounding box center [698, 267] width 97 height 38
checkbox input "true"
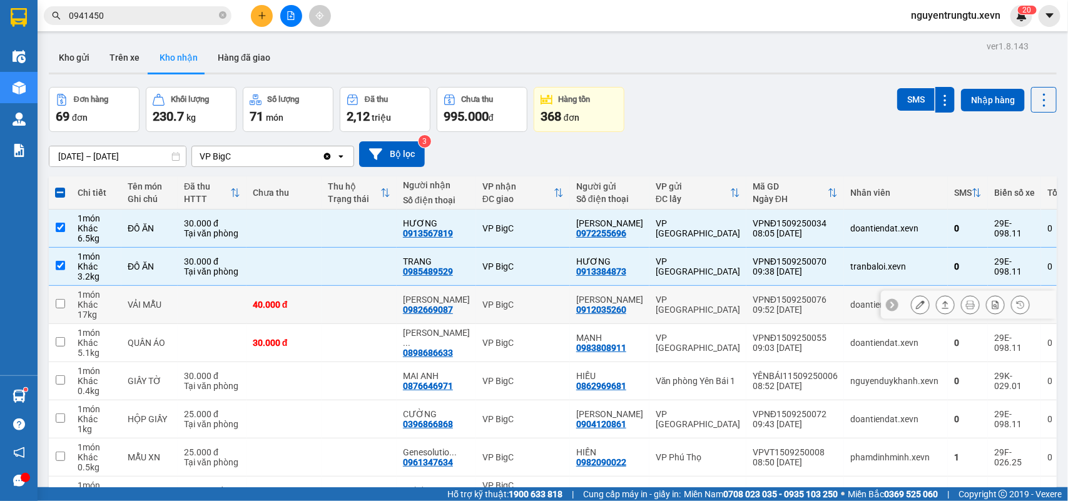
click at [699, 308] on div "VP [GEOGRAPHIC_DATA]" at bounding box center [698, 305] width 84 height 20
checkbox input "true"
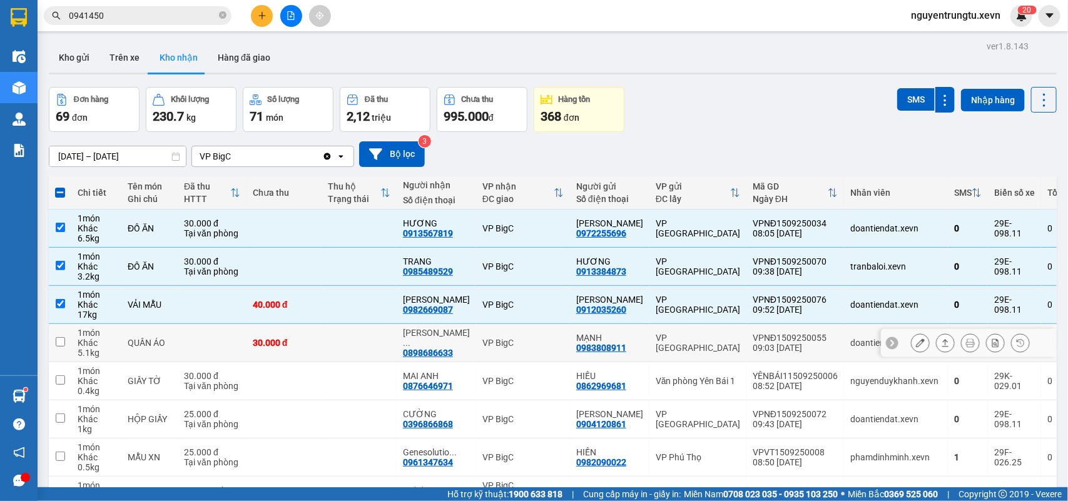
click at [705, 345] on div "VP [GEOGRAPHIC_DATA]" at bounding box center [698, 343] width 84 height 20
checkbox input "true"
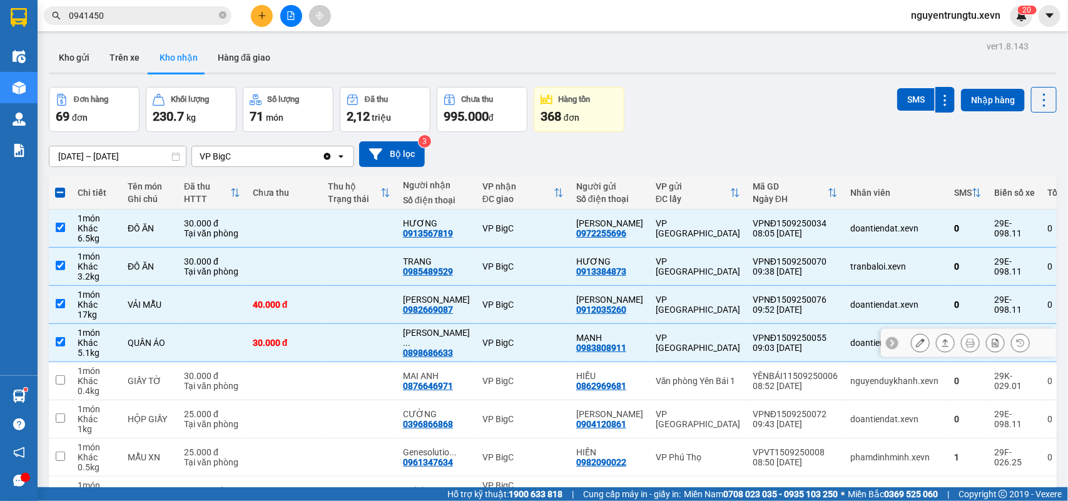
click at [704, 377] on div "Văn phòng Yên Bái 1" at bounding box center [698, 381] width 84 height 10
checkbox input "true"
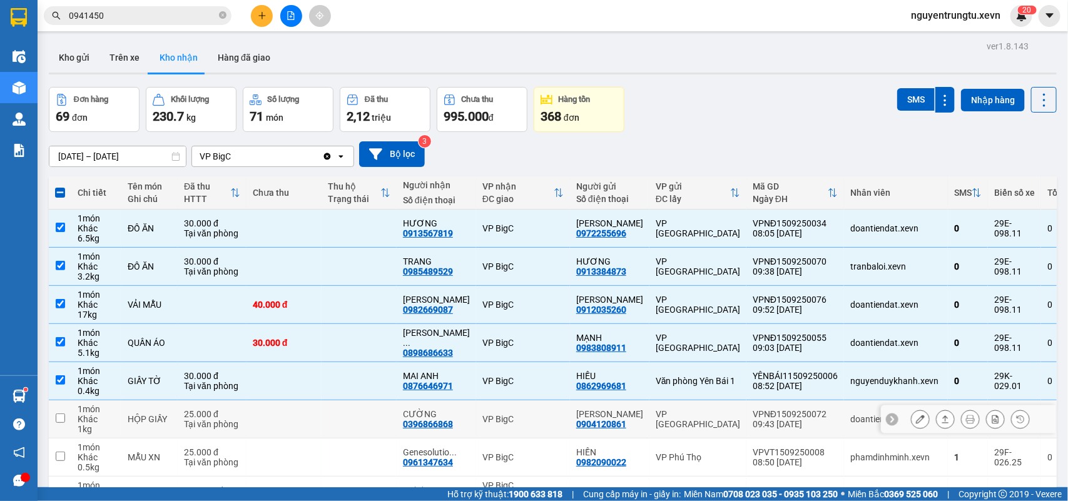
click at [707, 410] on td "VP [GEOGRAPHIC_DATA]" at bounding box center [698, 419] width 97 height 38
checkbox input "true"
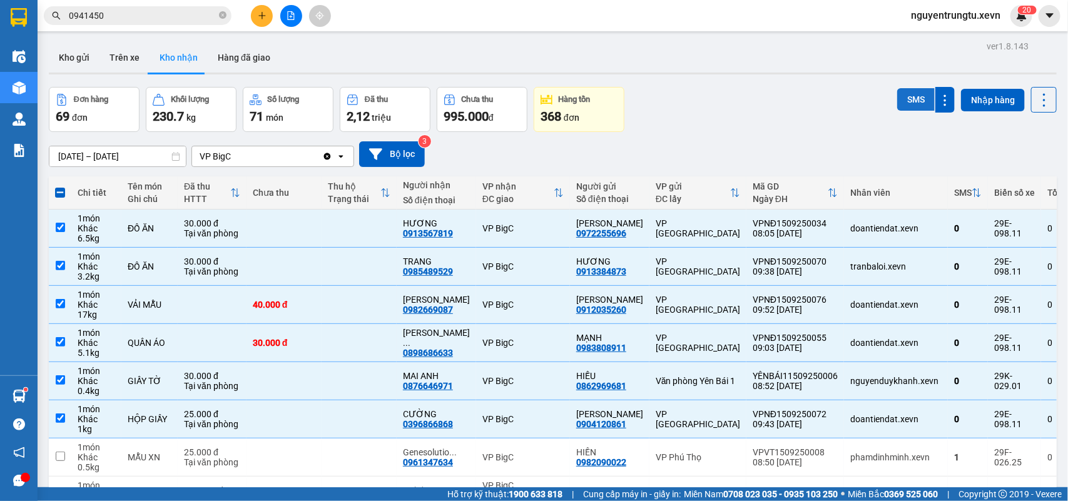
click at [901, 102] on button "SMS" at bounding box center [916, 99] width 38 height 23
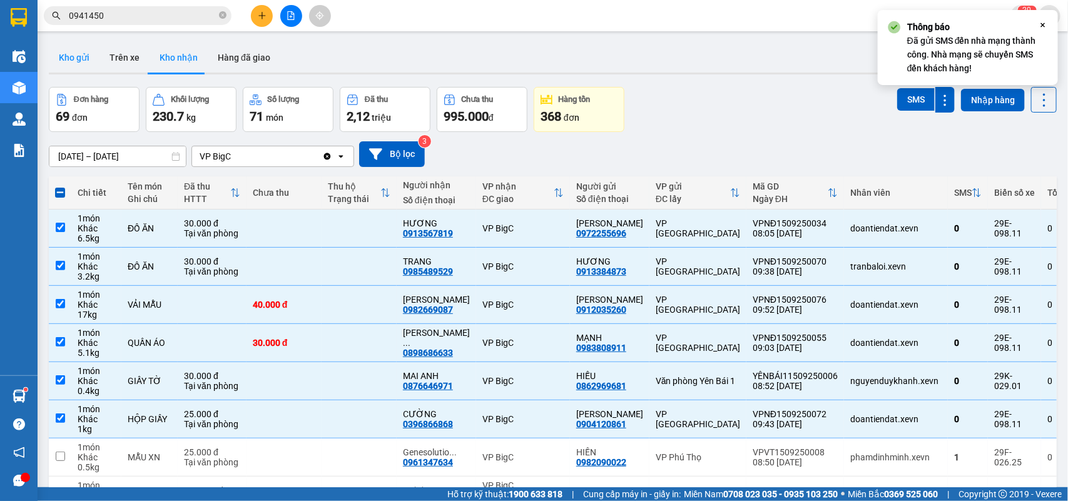
click at [64, 58] on button "Kho gửi" at bounding box center [74, 58] width 51 height 30
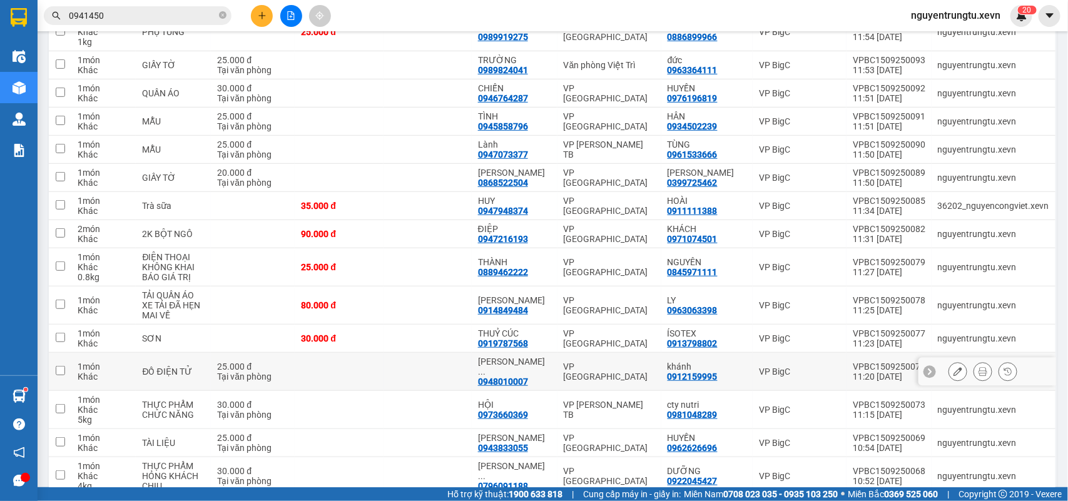
scroll to position [313, 0]
